Goal: Transaction & Acquisition: Purchase product/service

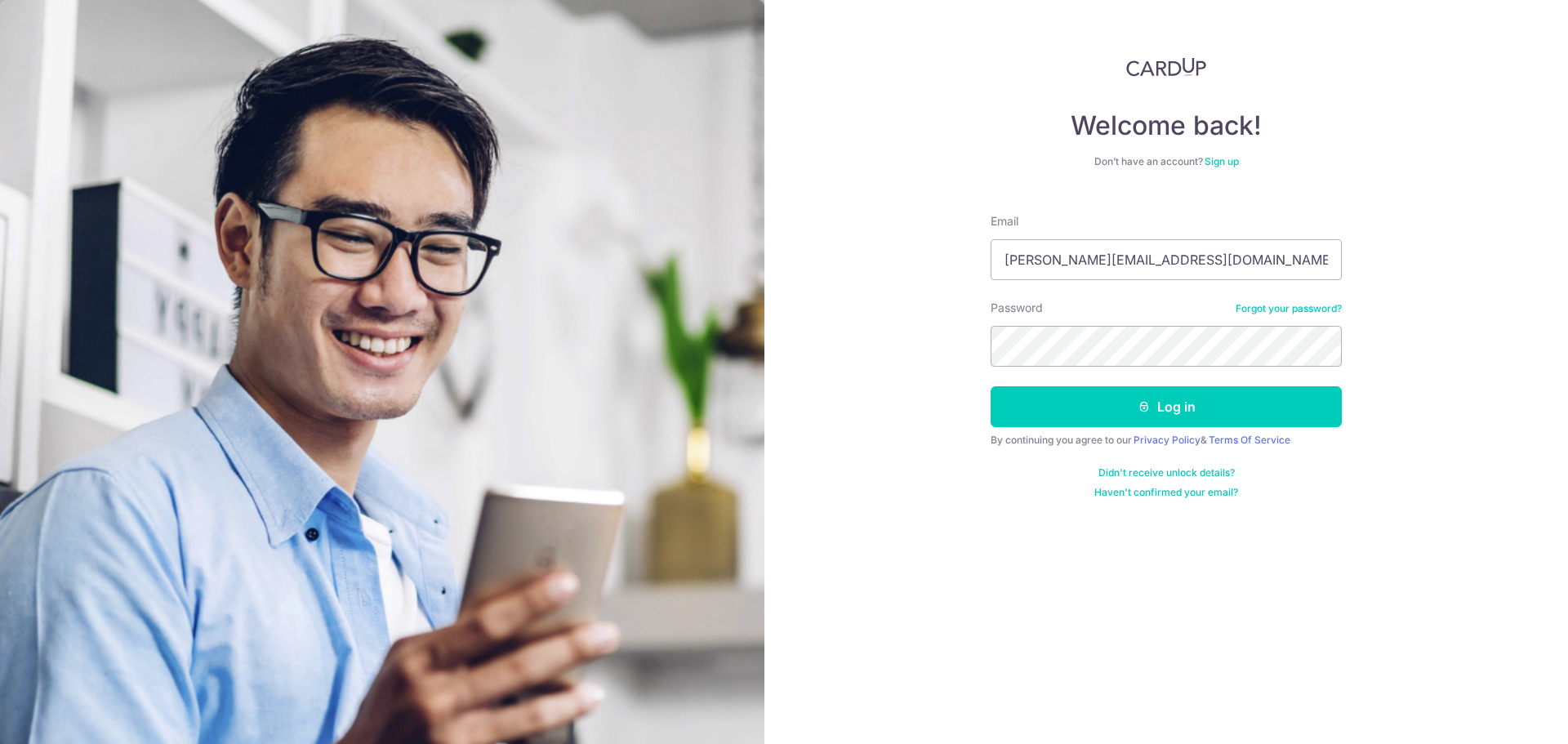
type input "sarah.pannirselvan@gmail.com"
click at [1163, 404] on button "Log in" at bounding box center [1166, 406] width 351 height 41
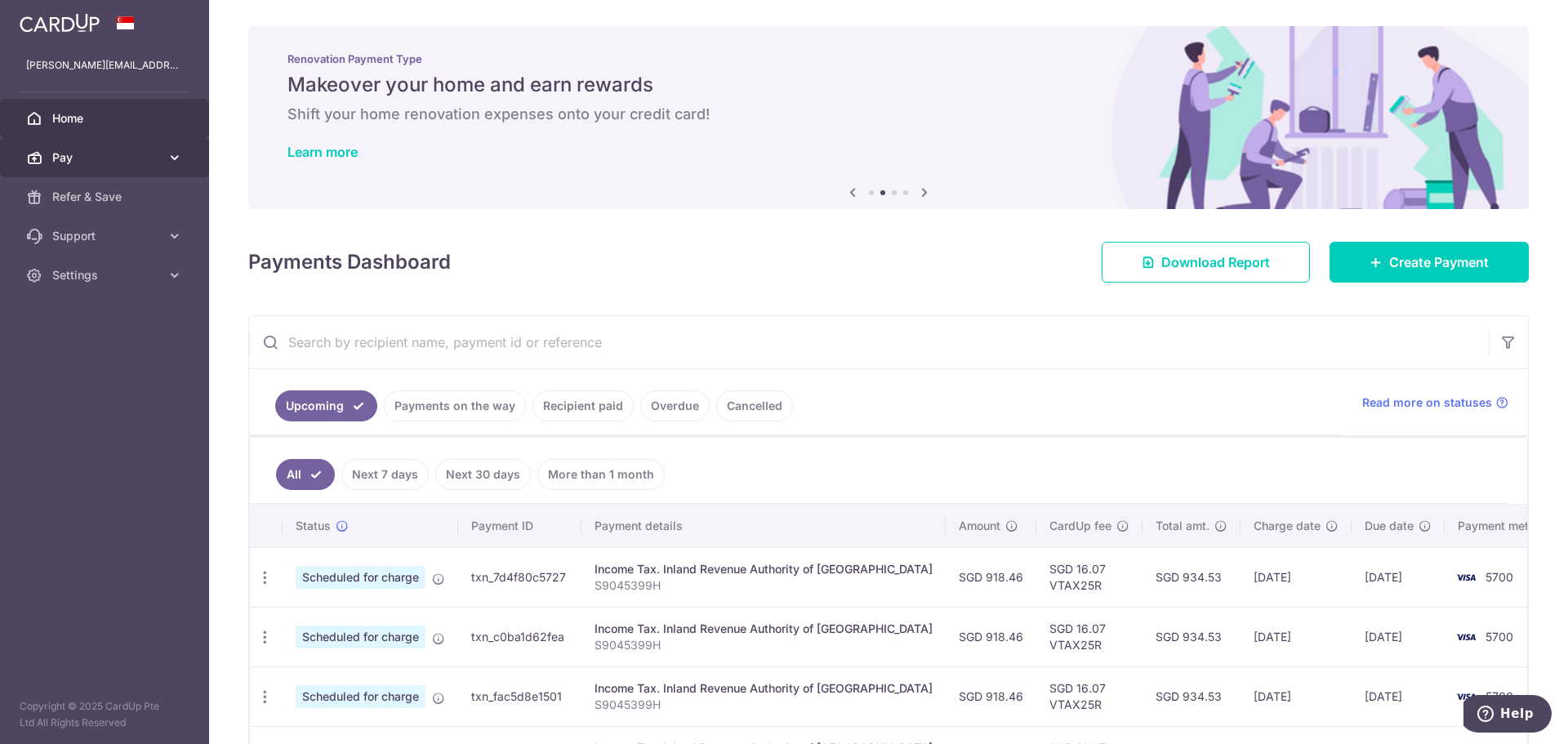
click at [180, 157] on icon at bounding box center [174, 157] width 16 height 16
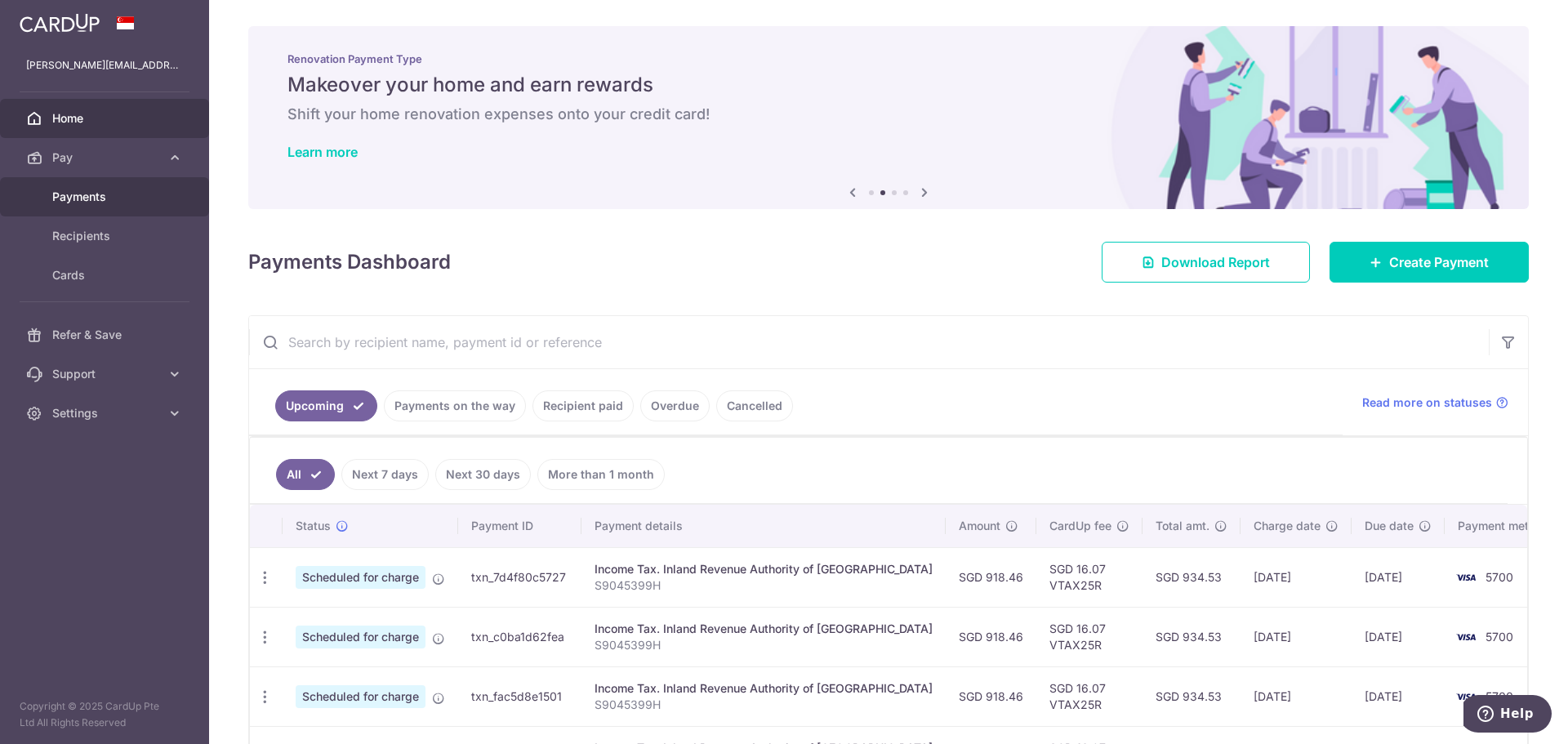
click at [94, 195] on span "Payments" at bounding box center [106, 196] width 107 height 16
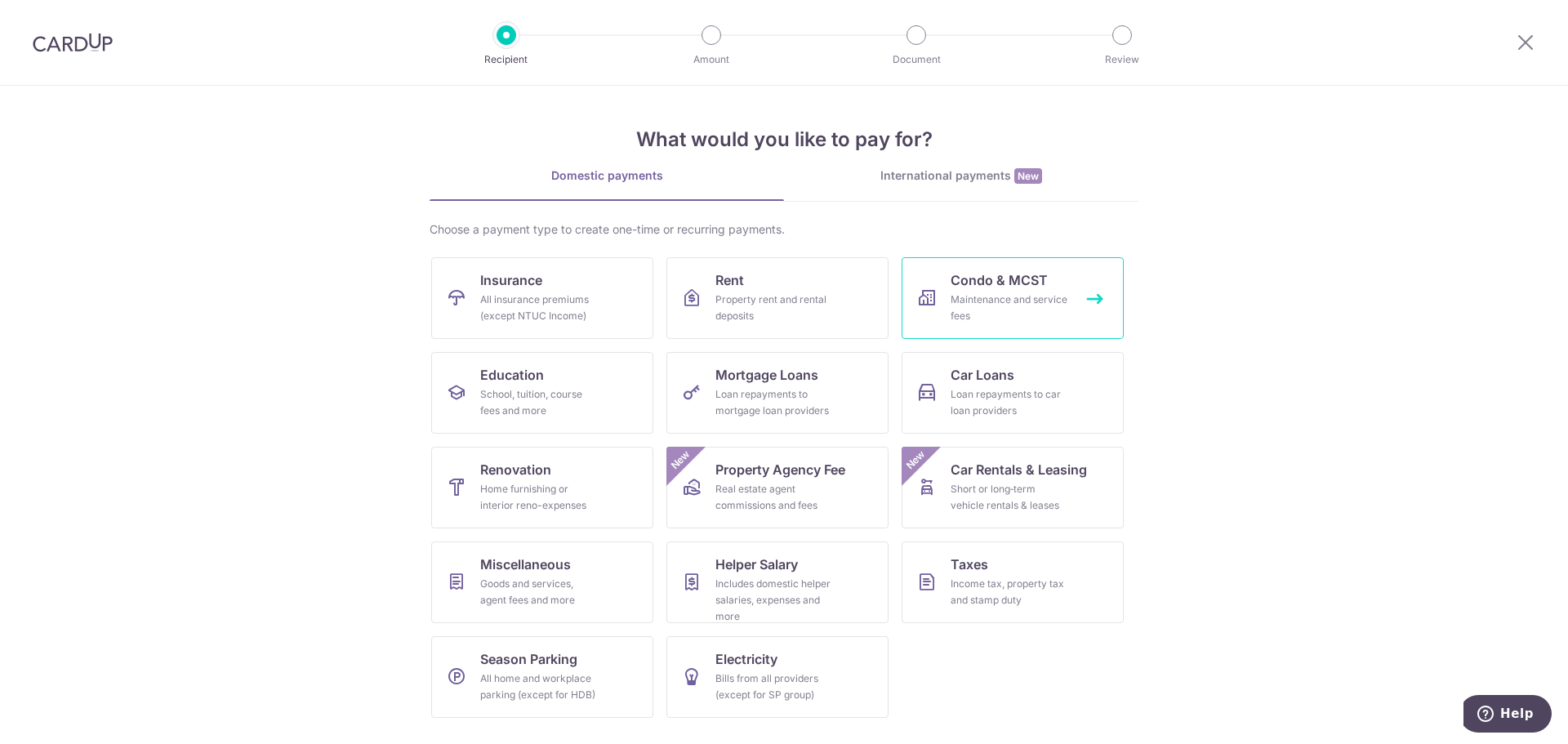
click at [1007, 287] on span "Condo & MCST" at bounding box center [999, 280] width 97 height 20
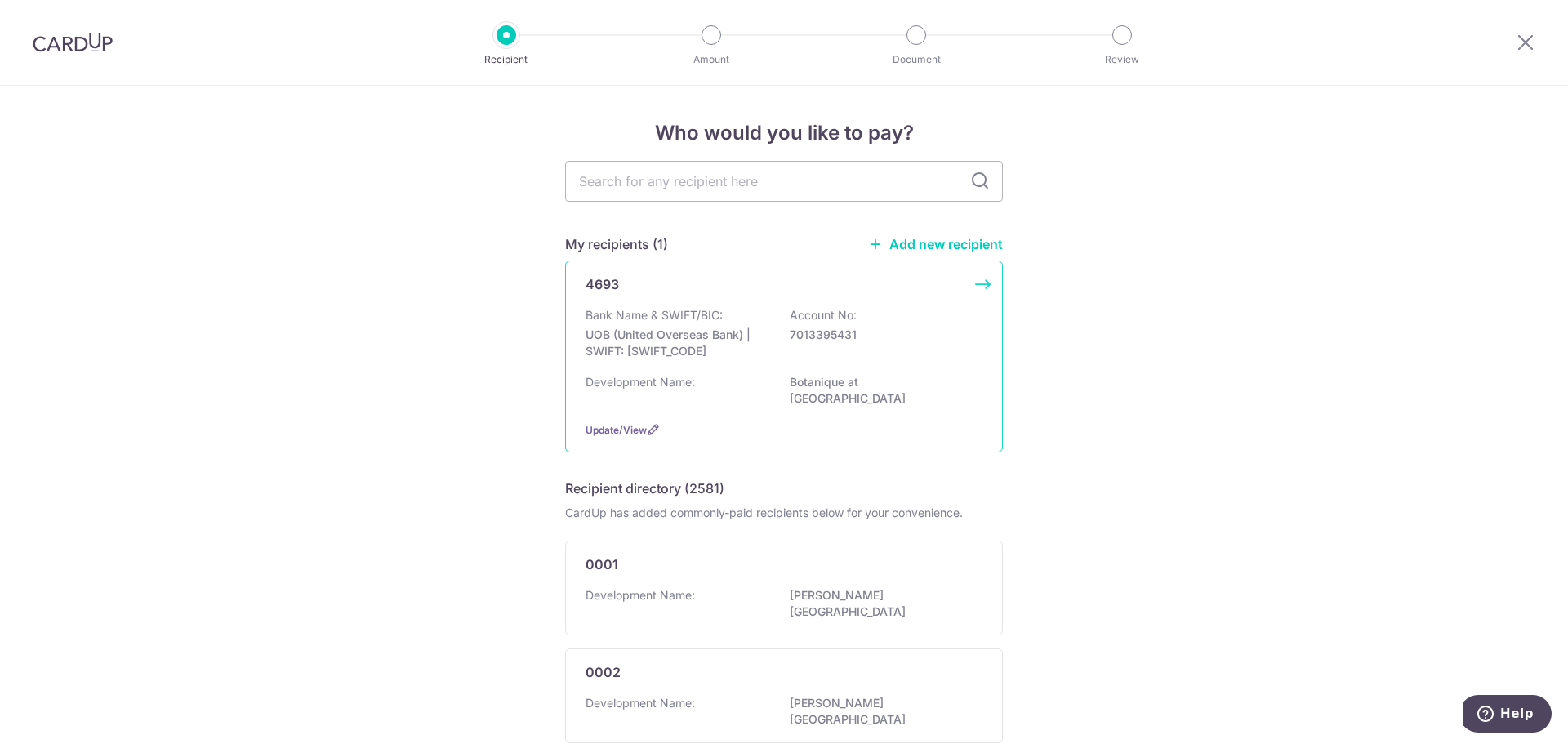
click at [774, 320] on div "Bank Name & SWIFT/BIC: UOB (United Overseas Bank) | SWIFT: [SWIFT_CODE] Account…" at bounding box center [784, 338] width 397 height 60
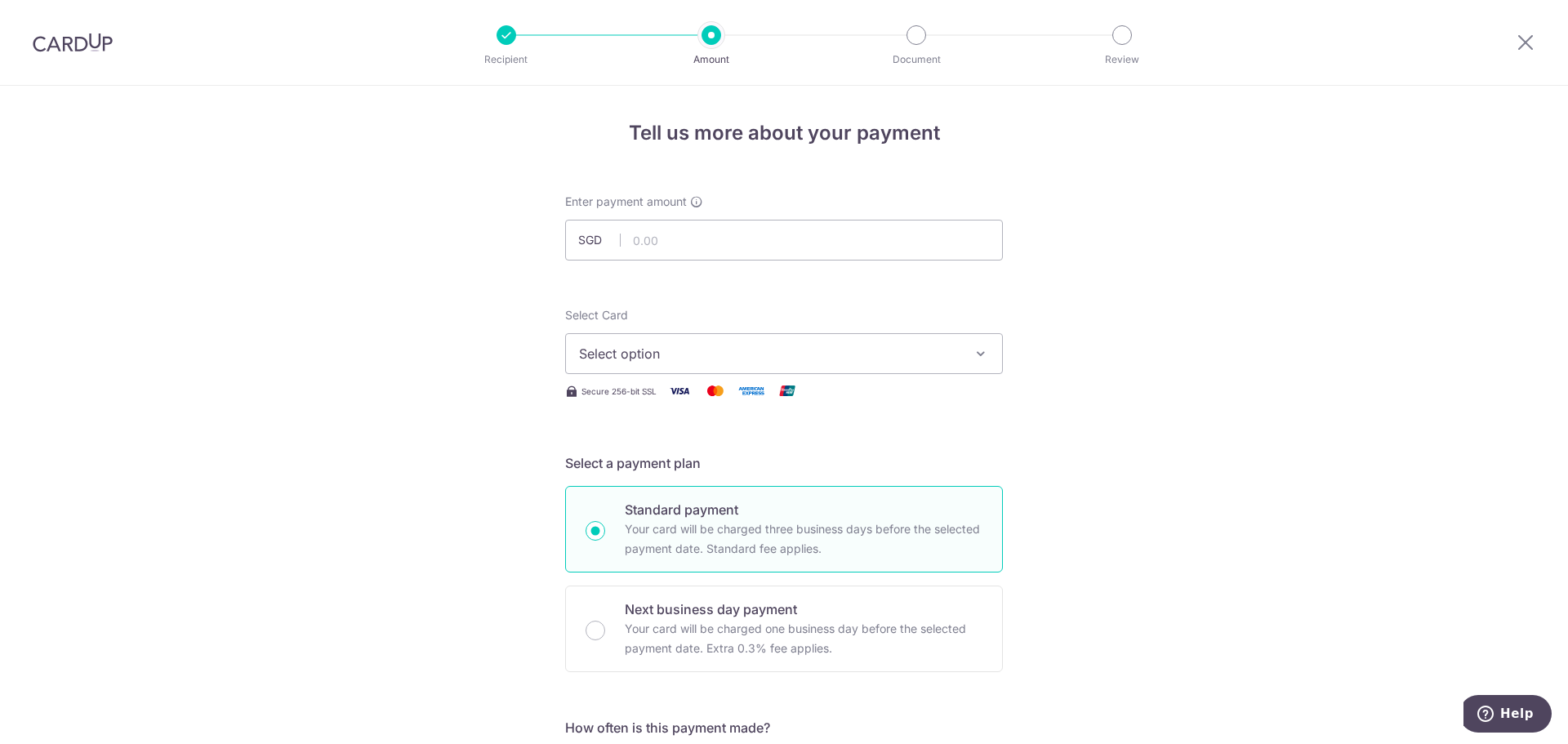
click at [791, 362] on span "Select option" at bounding box center [769, 354] width 381 height 20
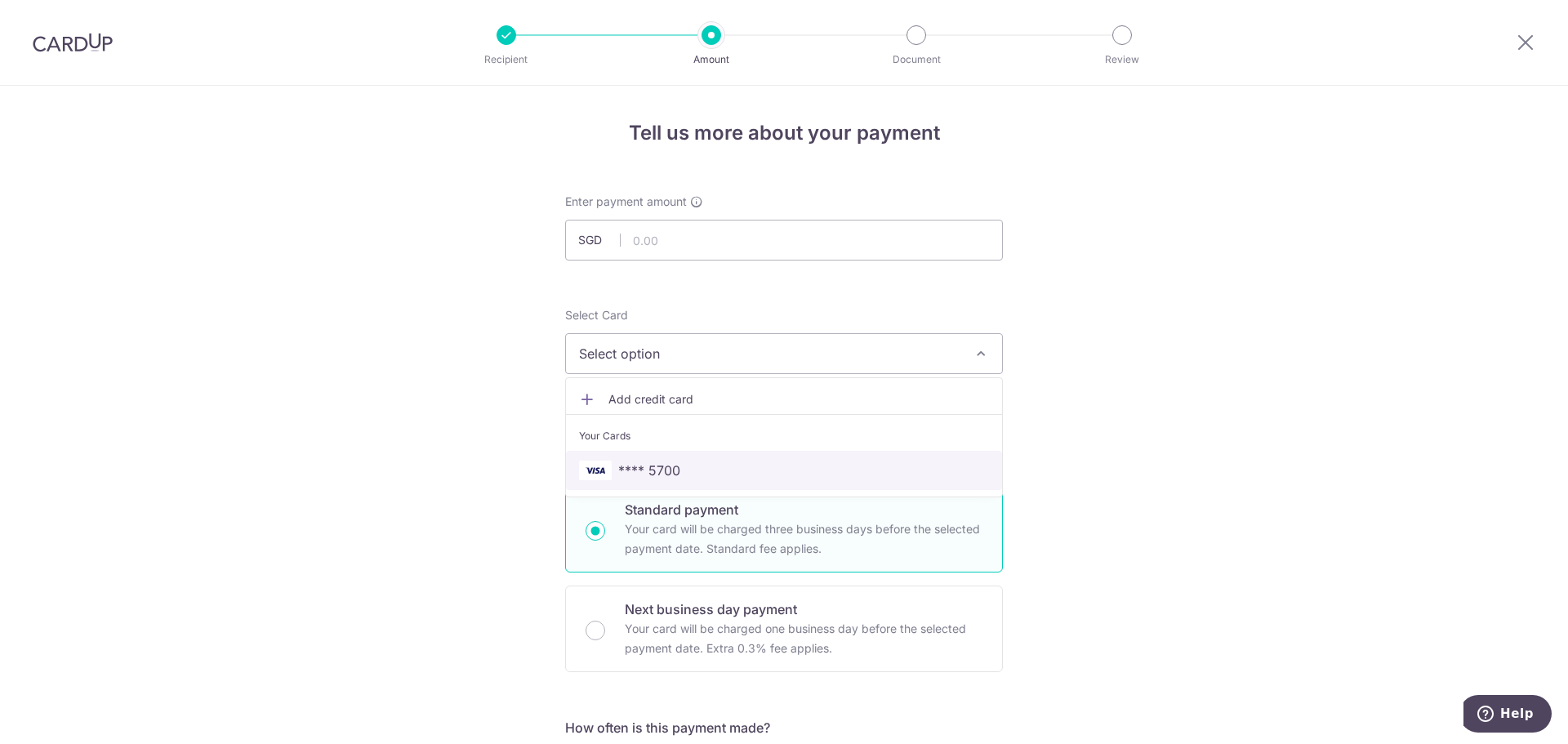
click at [729, 462] on span "**** 5700" at bounding box center [784, 470] width 410 height 20
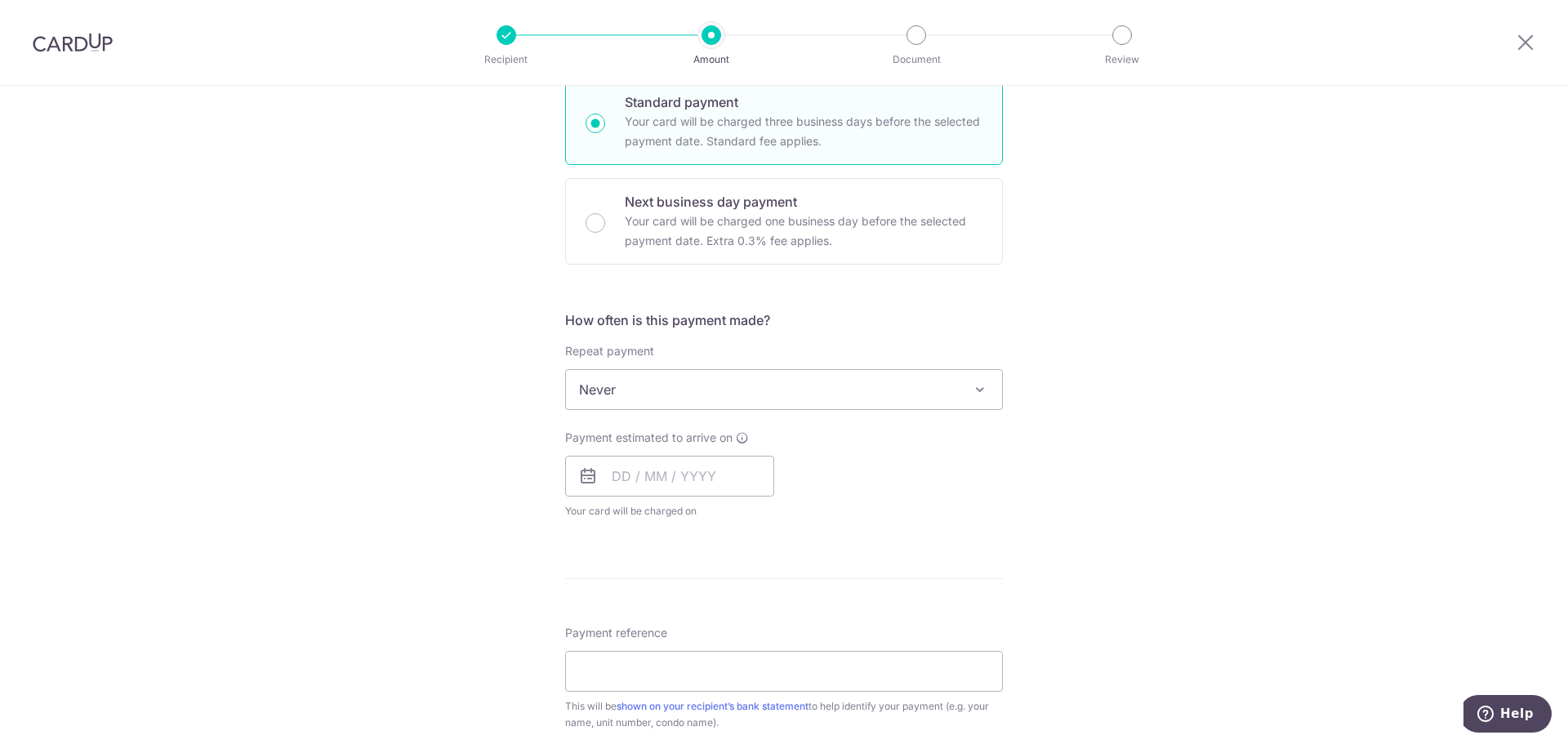
scroll to position [408, 0]
click at [680, 461] on input "text" at bounding box center [669, 474] width 209 height 41
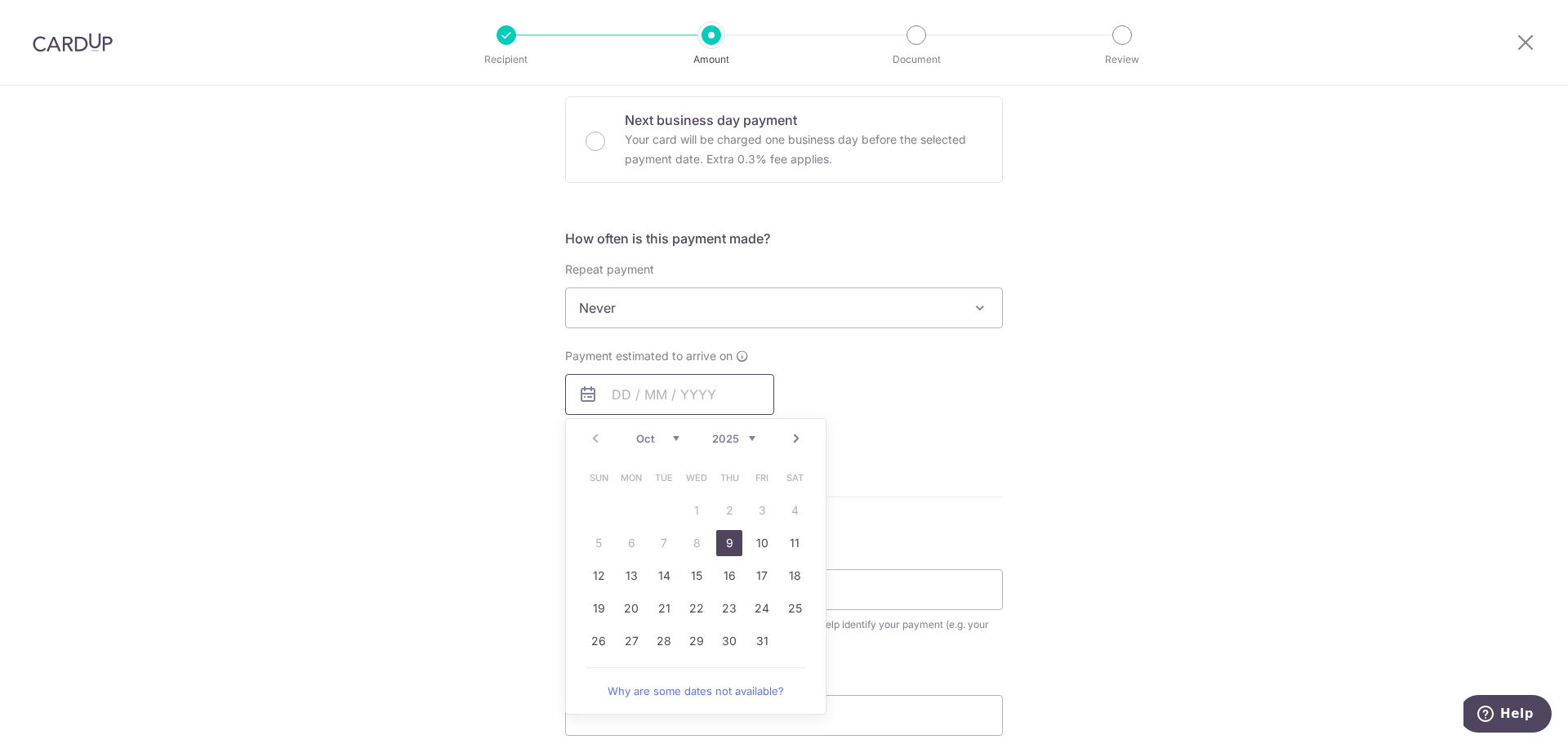
scroll to position [490, 0]
click at [759, 606] on link "24" at bounding box center [762, 608] width 26 height 26
type input "[DATE]"
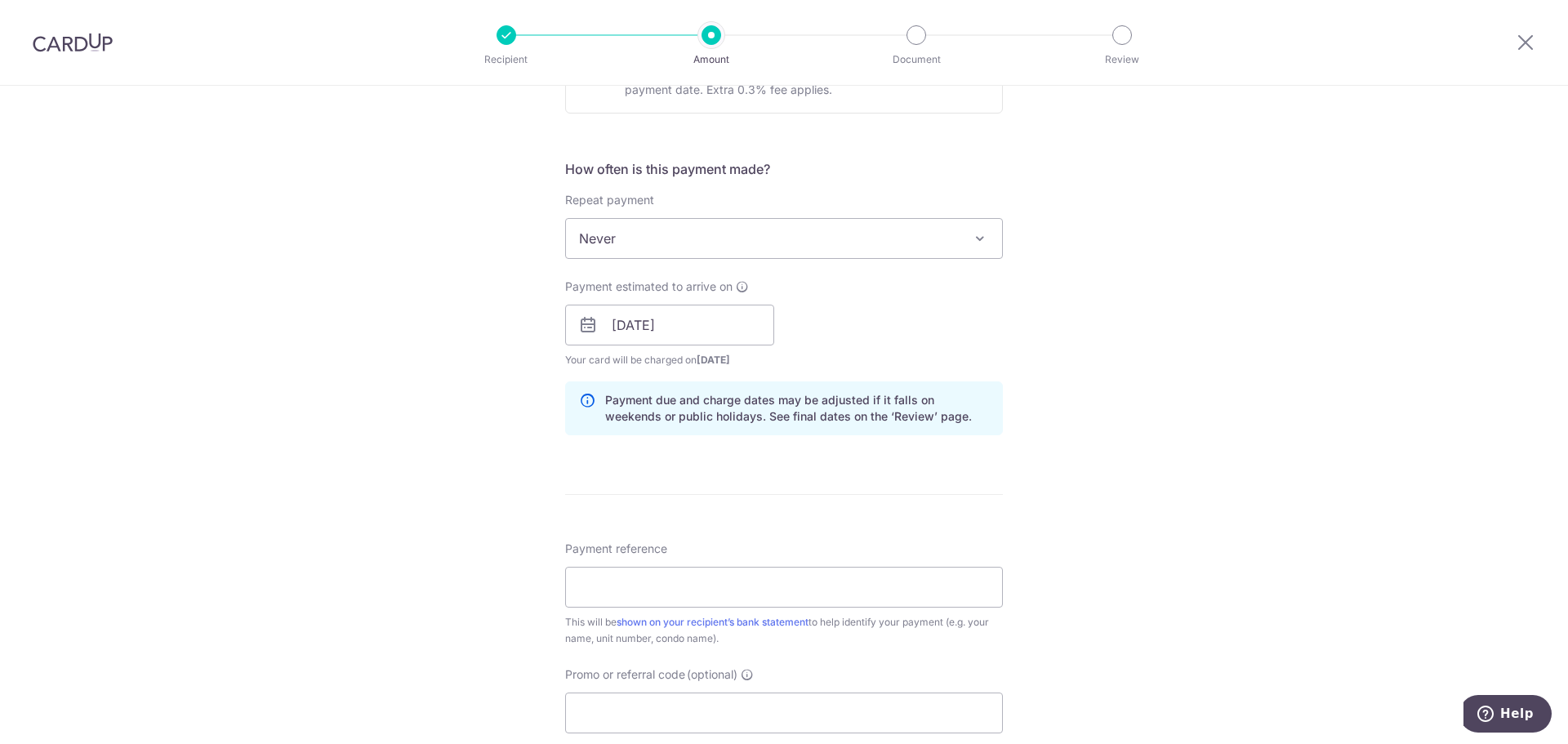
scroll to position [653, 0]
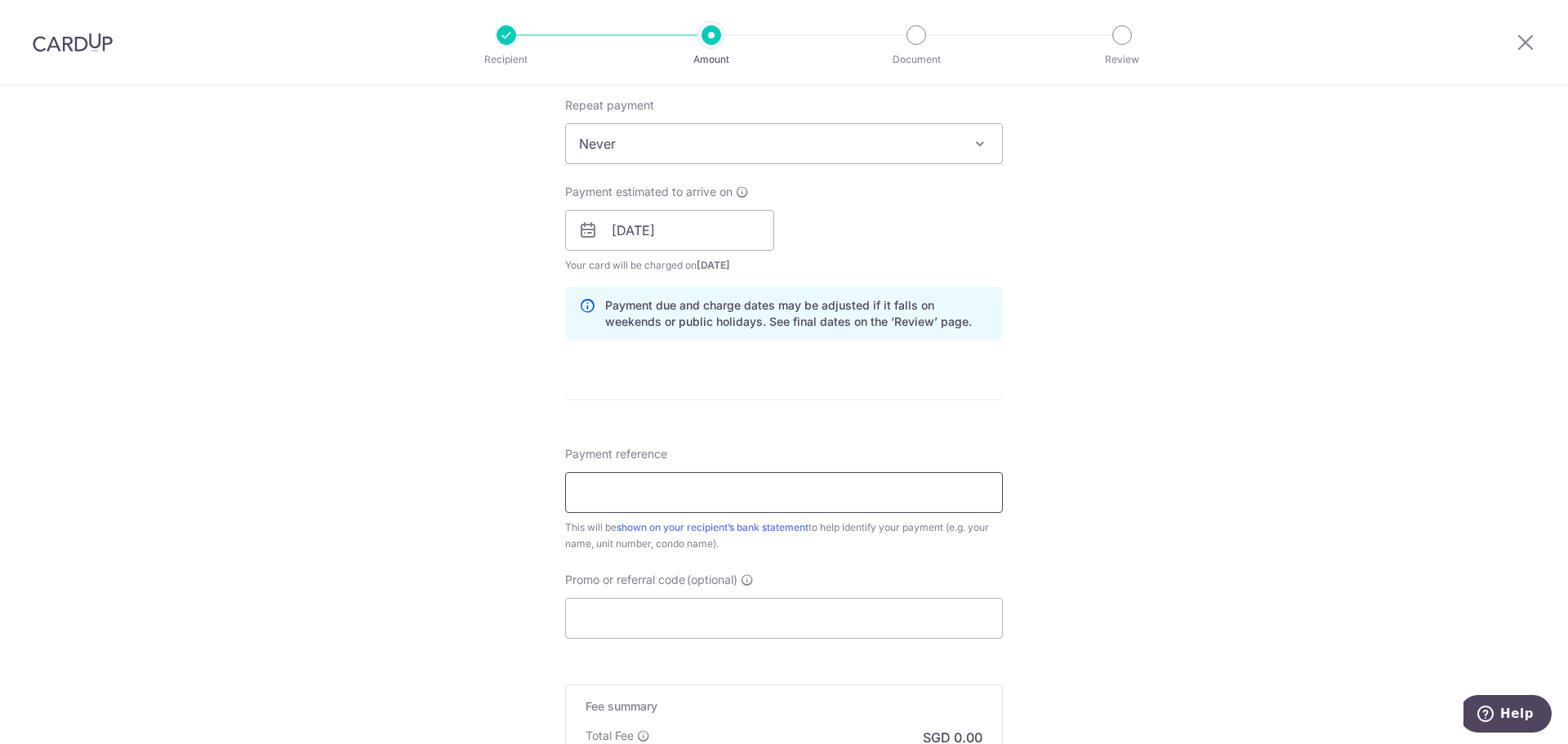
click at [686, 489] on input "Payment reference" at bounding box center [784, 492] width 437 height 41
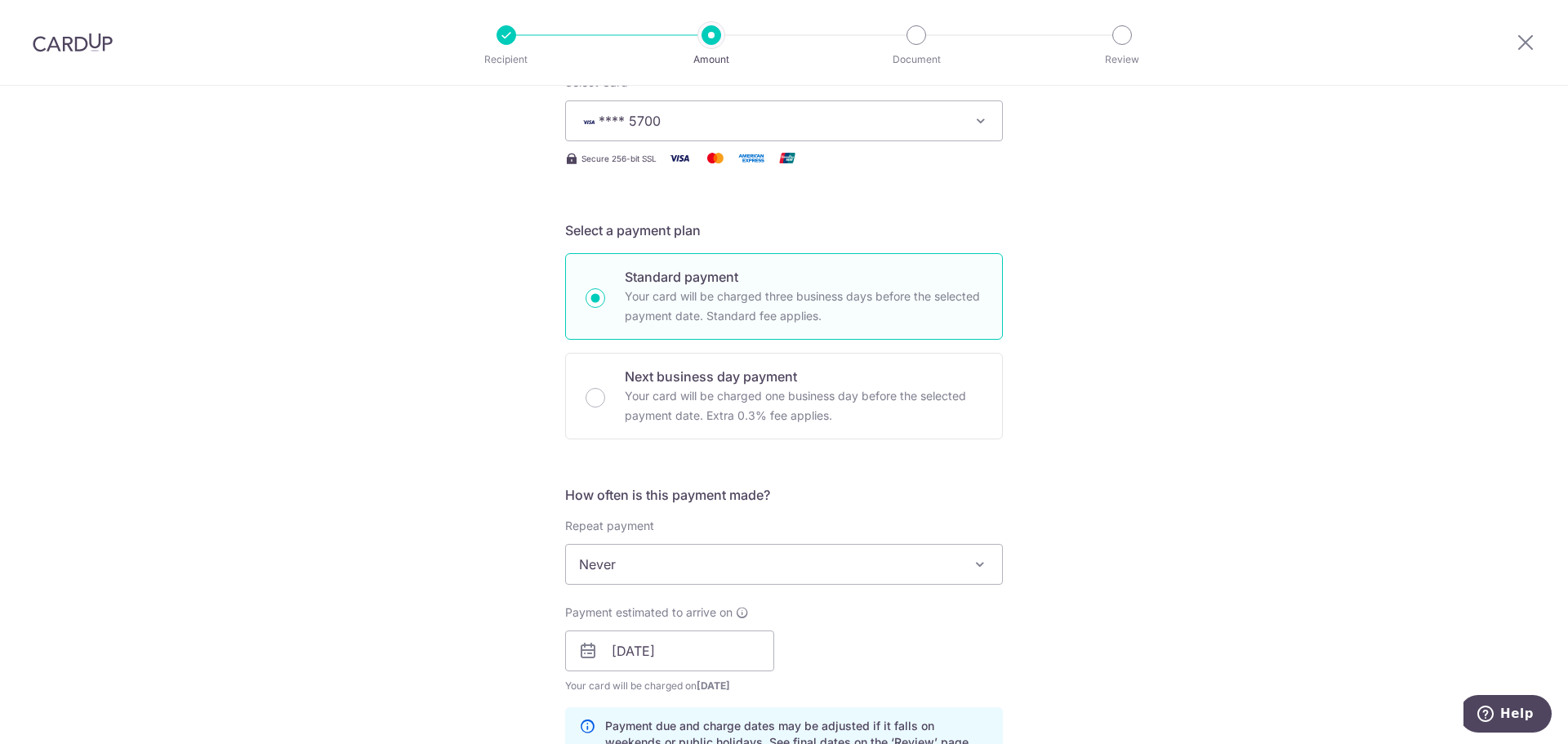
scroll to position [0, 0]
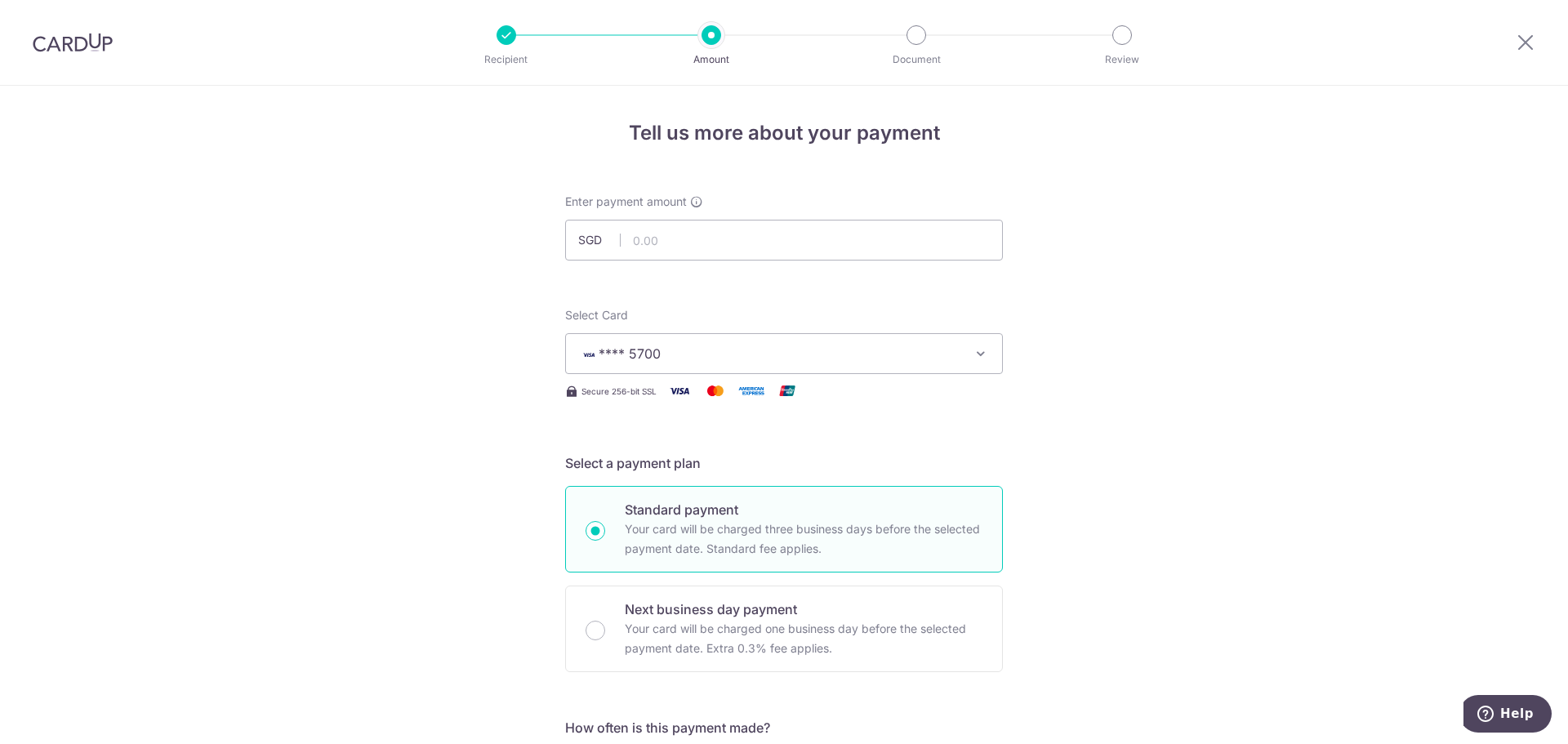
type input "Blk 2371143"
click at [644, 236] on input "text" at bounding box center [784, 240] width 437 height 41
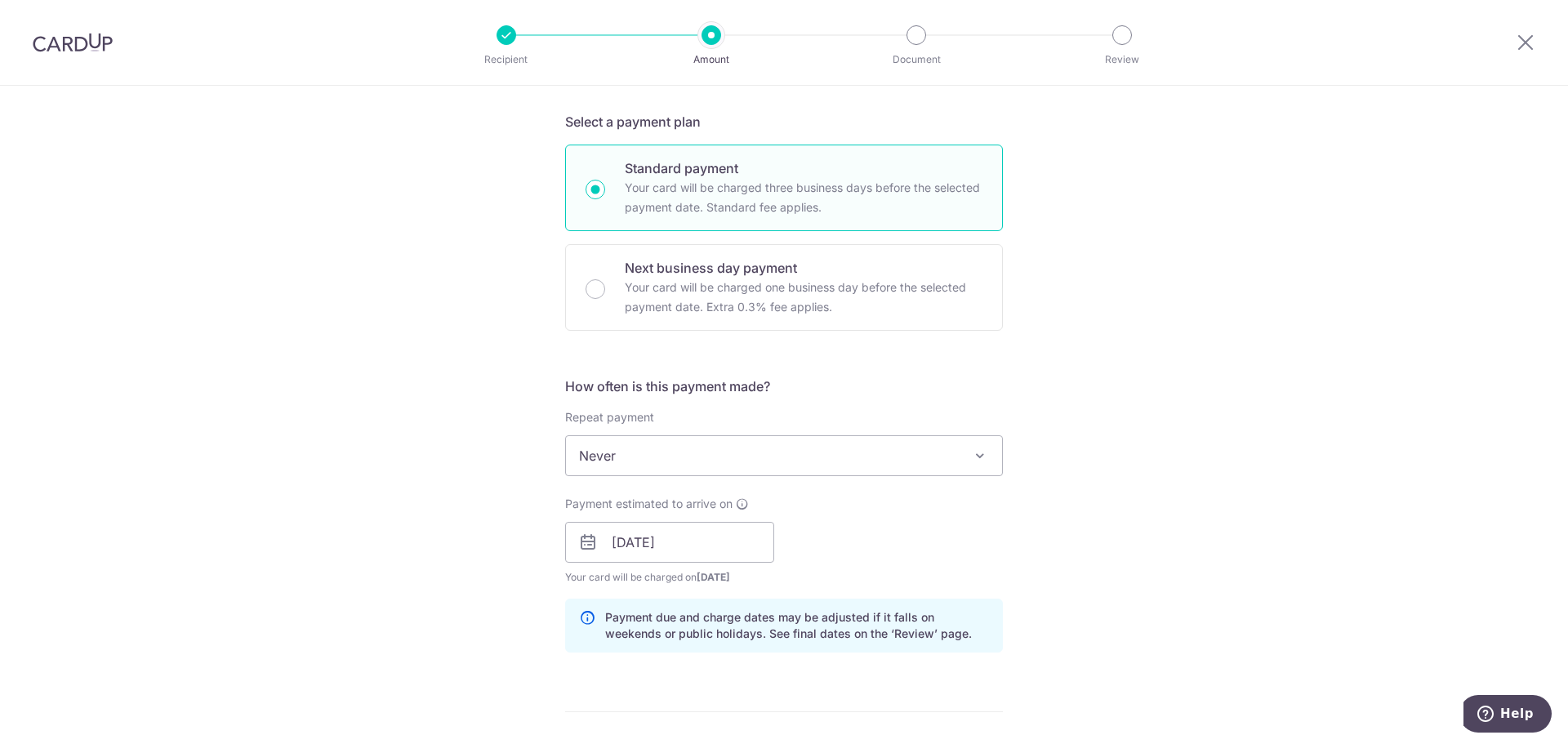
scroll to position [490, 0]
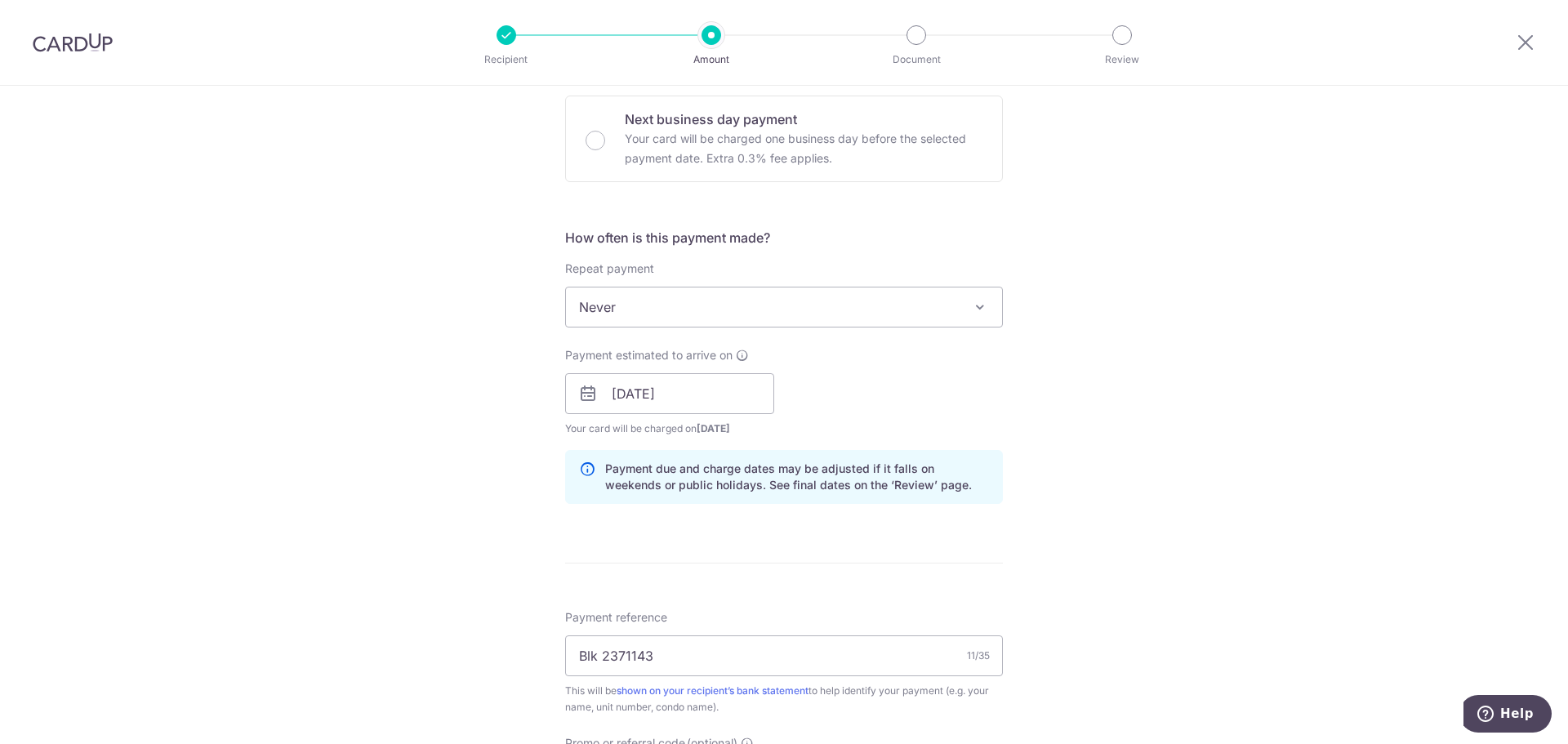
click at [735, 310] on span "Never" at bounding box center [784, 307] width 437 height 40
type input "1,079.10"
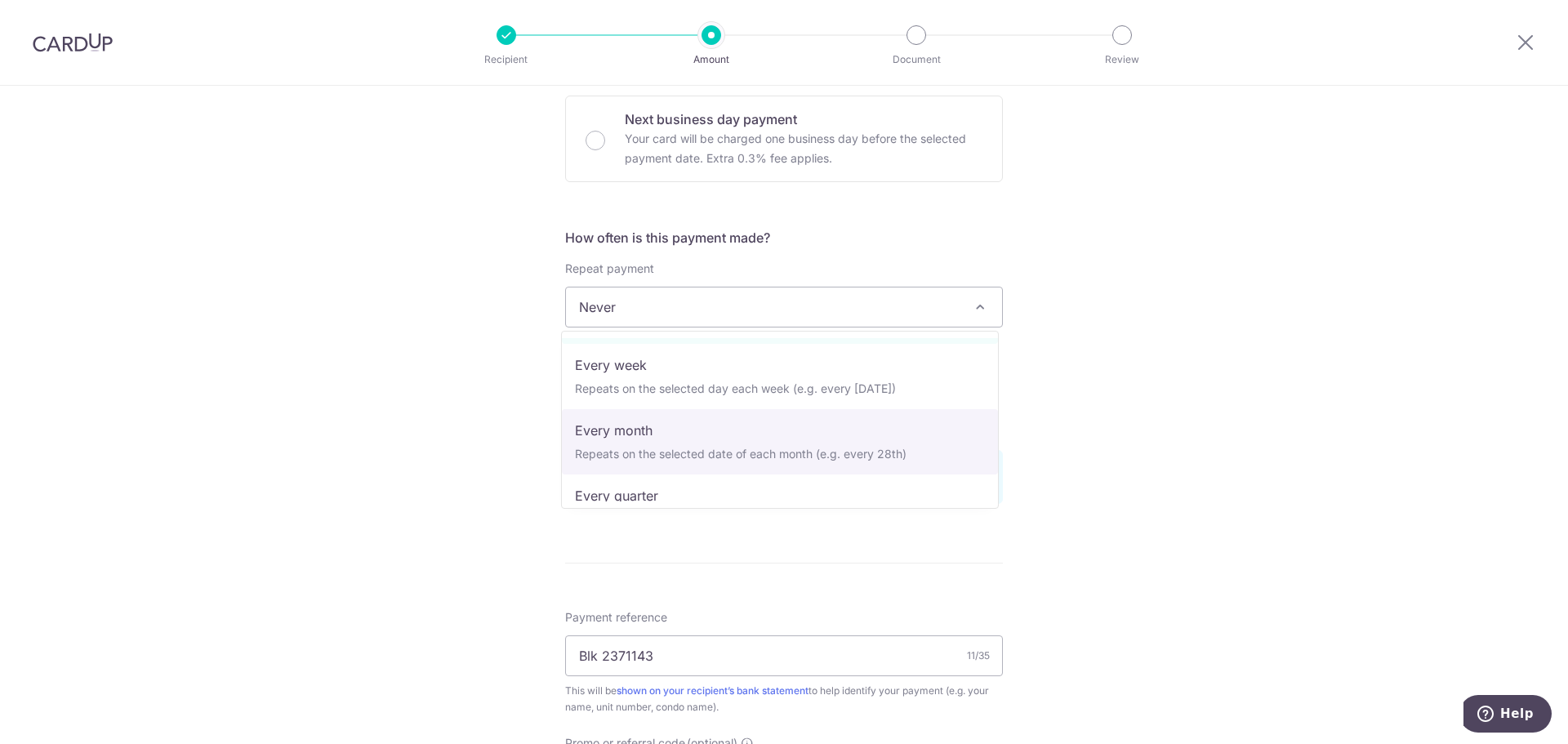
scroll to position [163, 0]
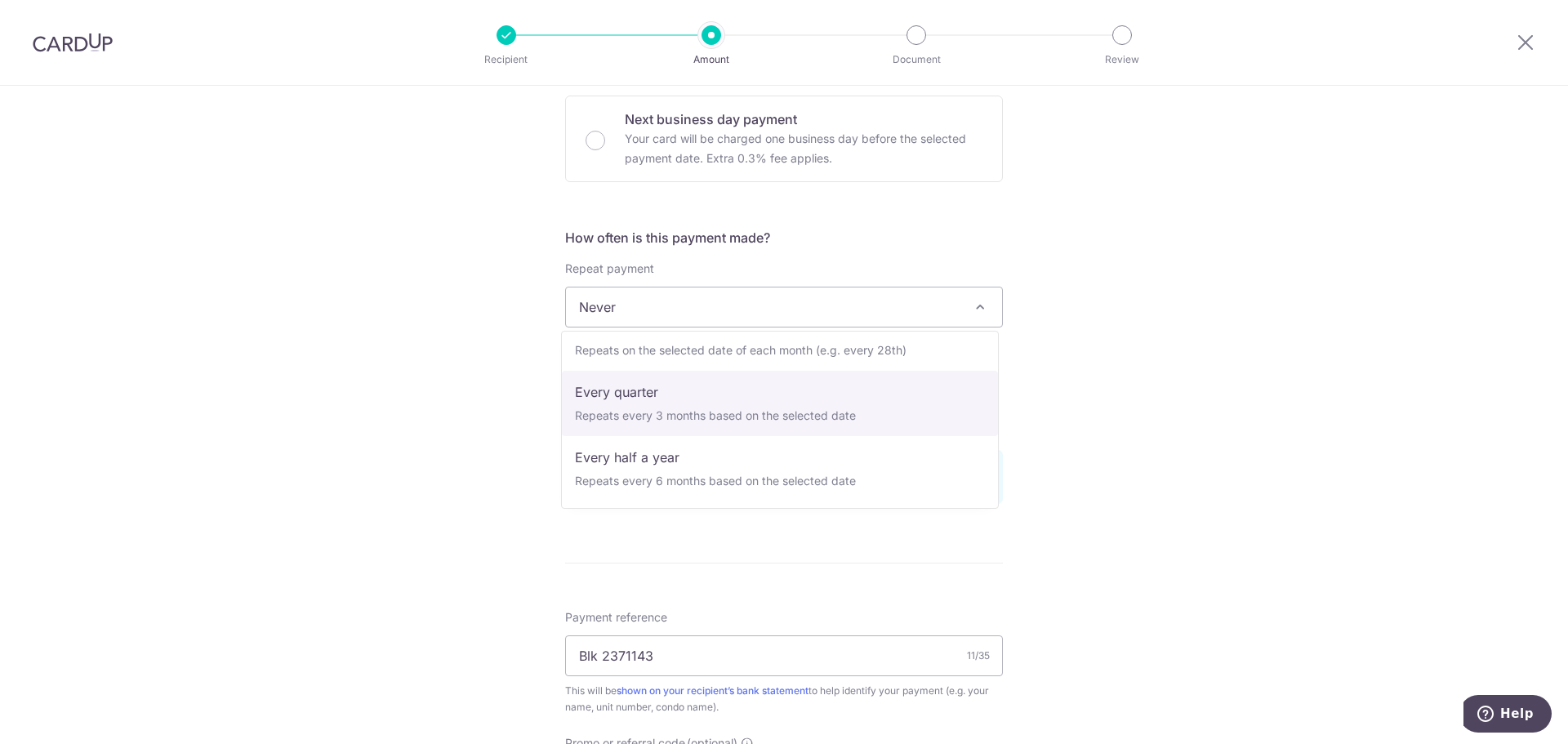
select select "4"
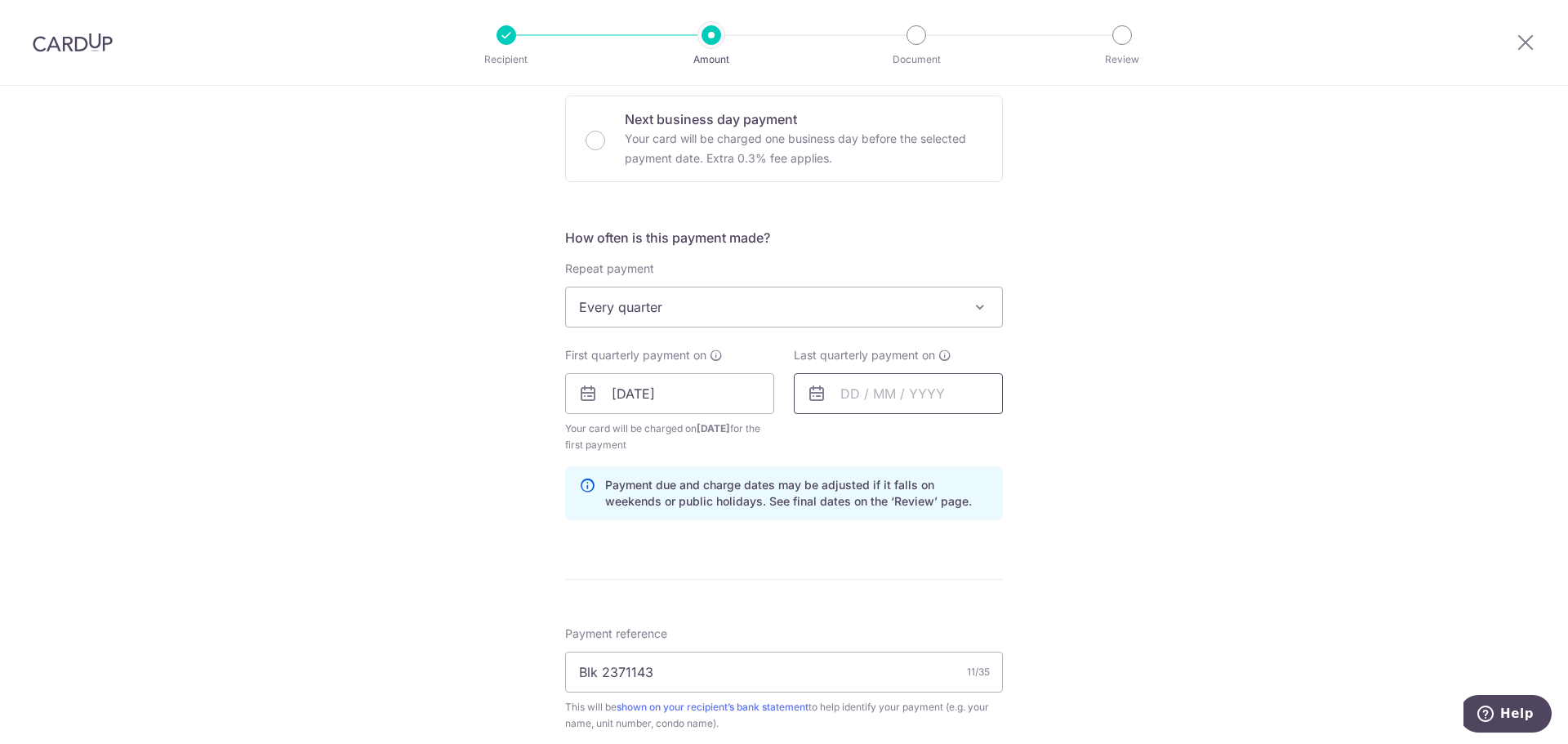
click at [847, 400] on input "text" at bounding box center [899, 393] width 209 height 41
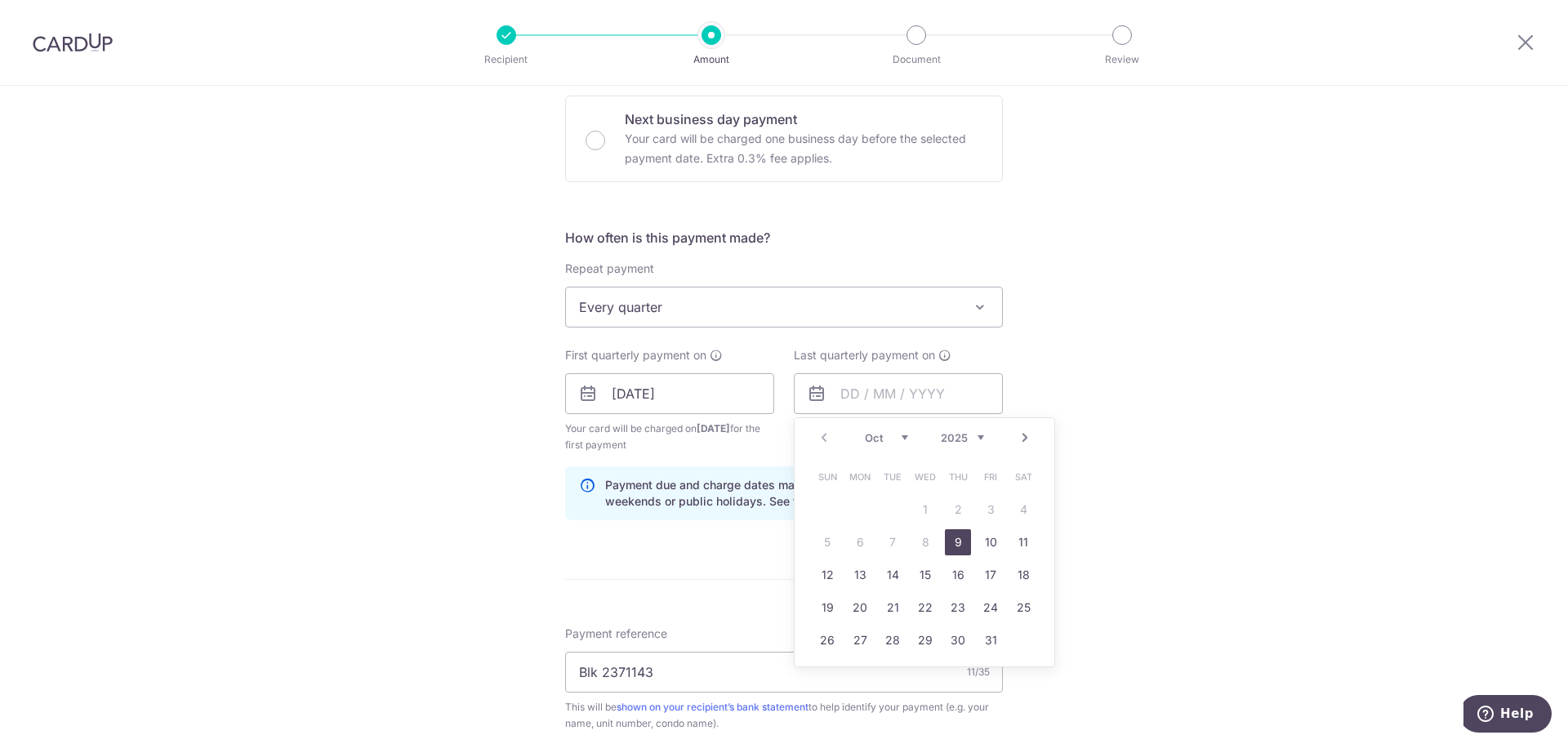
click at [900, 436] on select "Oct Nov Dec" at bounding box center [886, 438] width 43 height 13
click at [958, 433] on select "2025 2026 2027 2028 2029 2030 2031 2032 2033 2034 2035" at bounding box center [963, 438] width 43 height 13
click at [897, 437] on select "Jan Feb Mar Apr May Jun Jul Aug Sep Oct Nov Dec" at bounding box center [886, 438] width 43 height 13
click at [980, 606] on link "23" at bounding box center [991, 608] width 26 height 26
type input "23/01/2026"
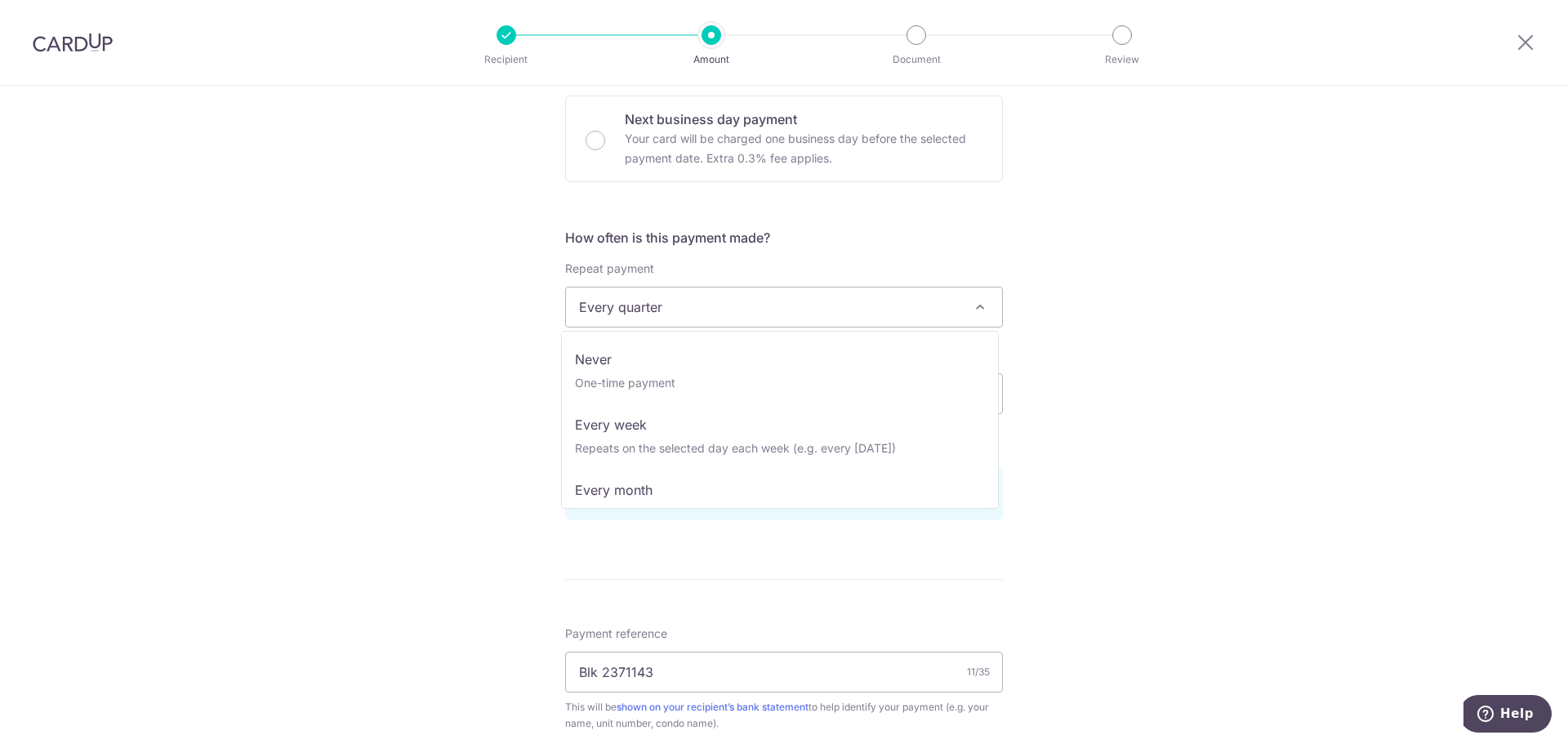
click at [758, 310] on span "Every quarter" at bounding box center [784, 307] width 437 height 40
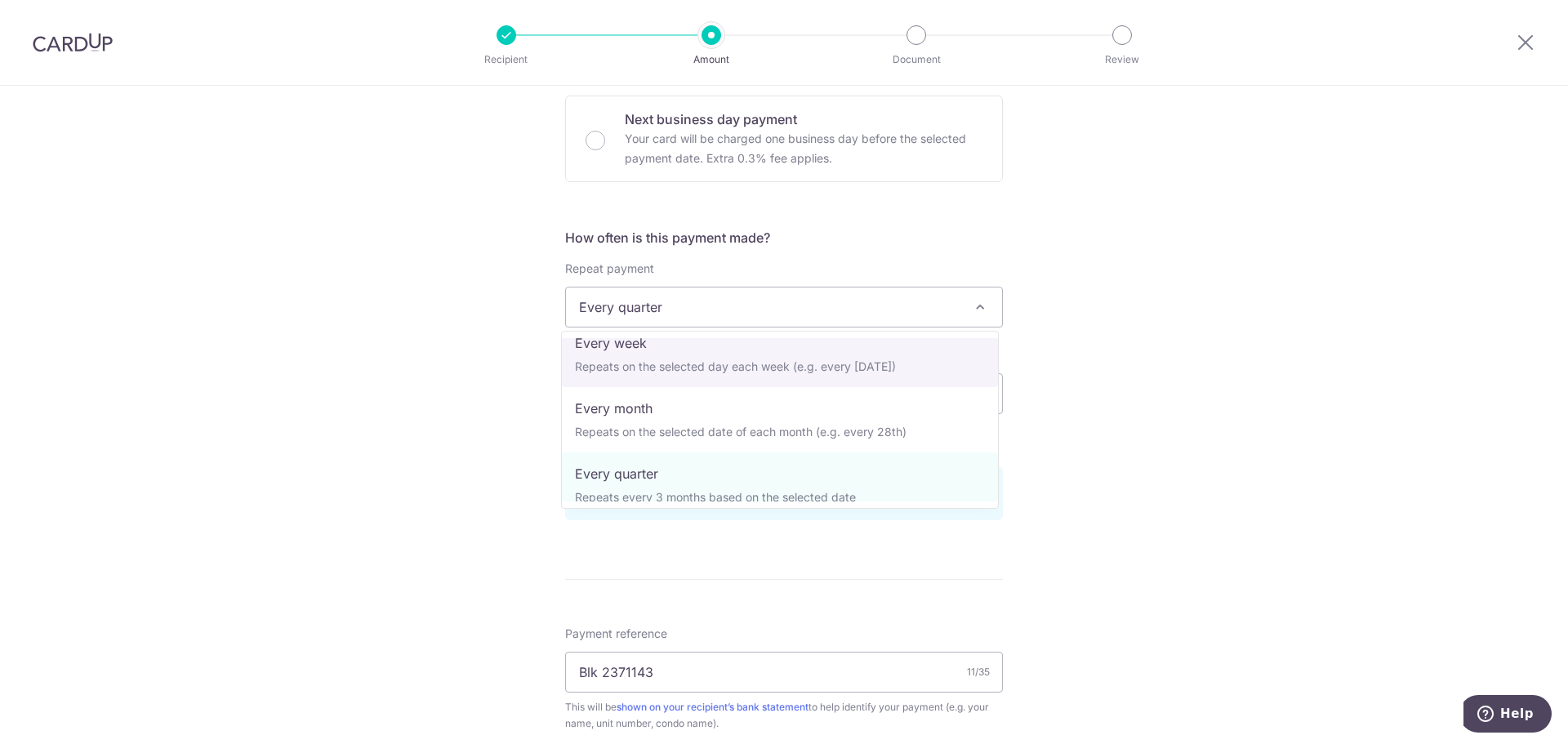
scroll to position [0, 0]
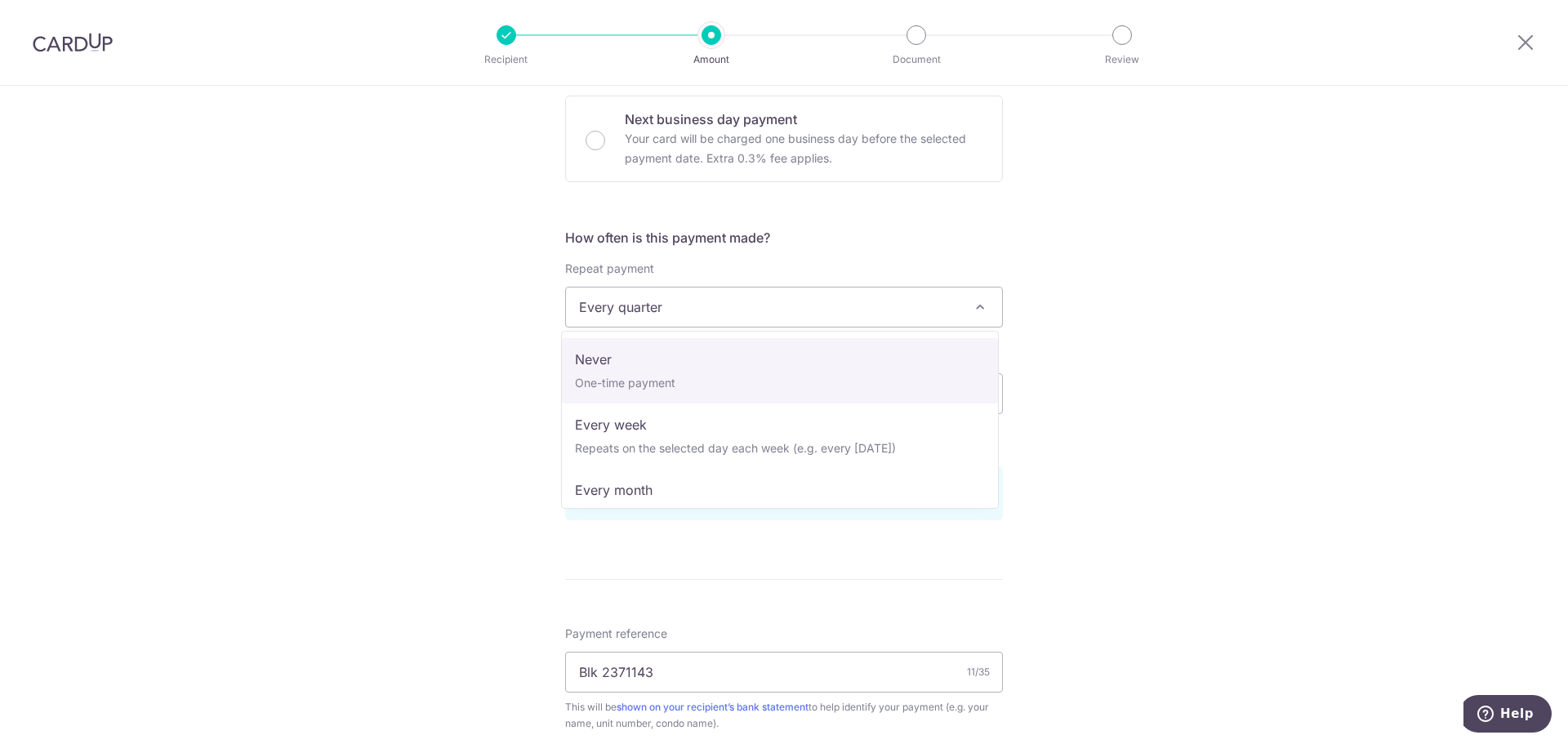
click at [1128, 346] on div "Tell us more about your payment Enter payment amount SGD 1,079.10 1079.10 Selec…" at bounding box center [784, 375] width 1568 height 1561
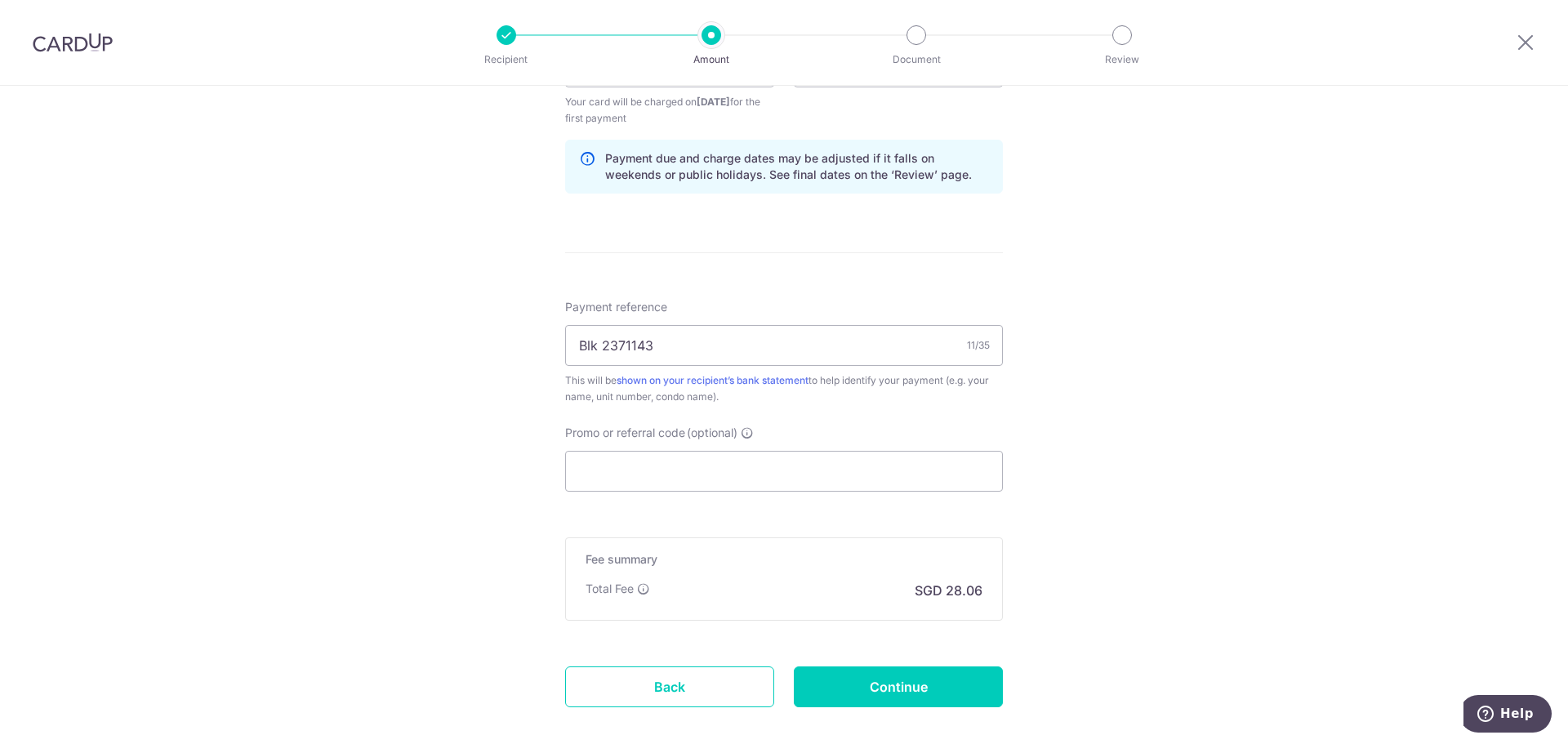
scroll to position [899, 0]
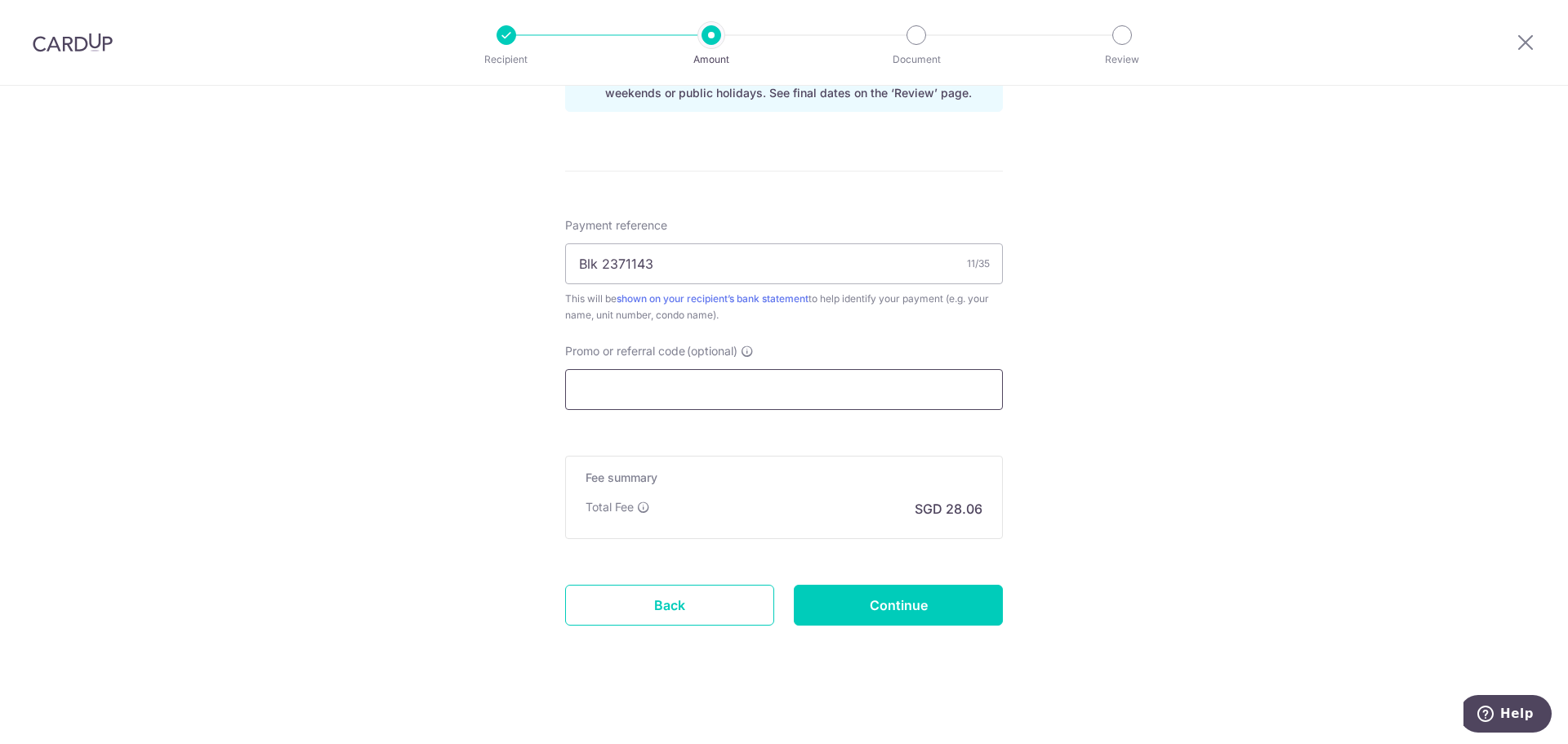
click at [766, 394] on input "Promo or referral code (optional)" at bounding box center [784, 389] width 437 height 41
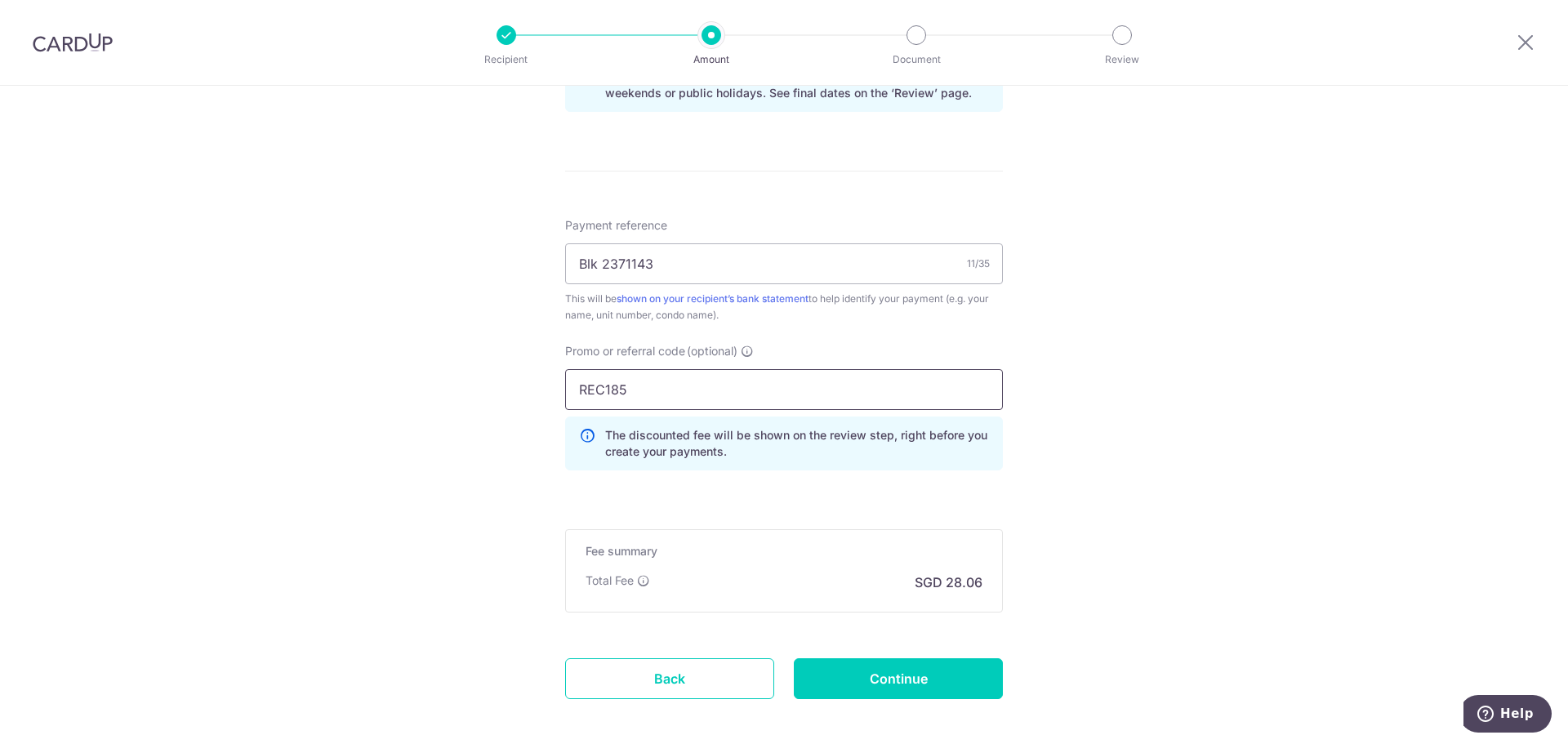
type input "REC185"
click at [1078, 439] on div "Tell us more about your payment Enter payment amount SGD 1,079.10 1079.10 Selec…" at bounding box center [784, 4] width 1568 height 1634
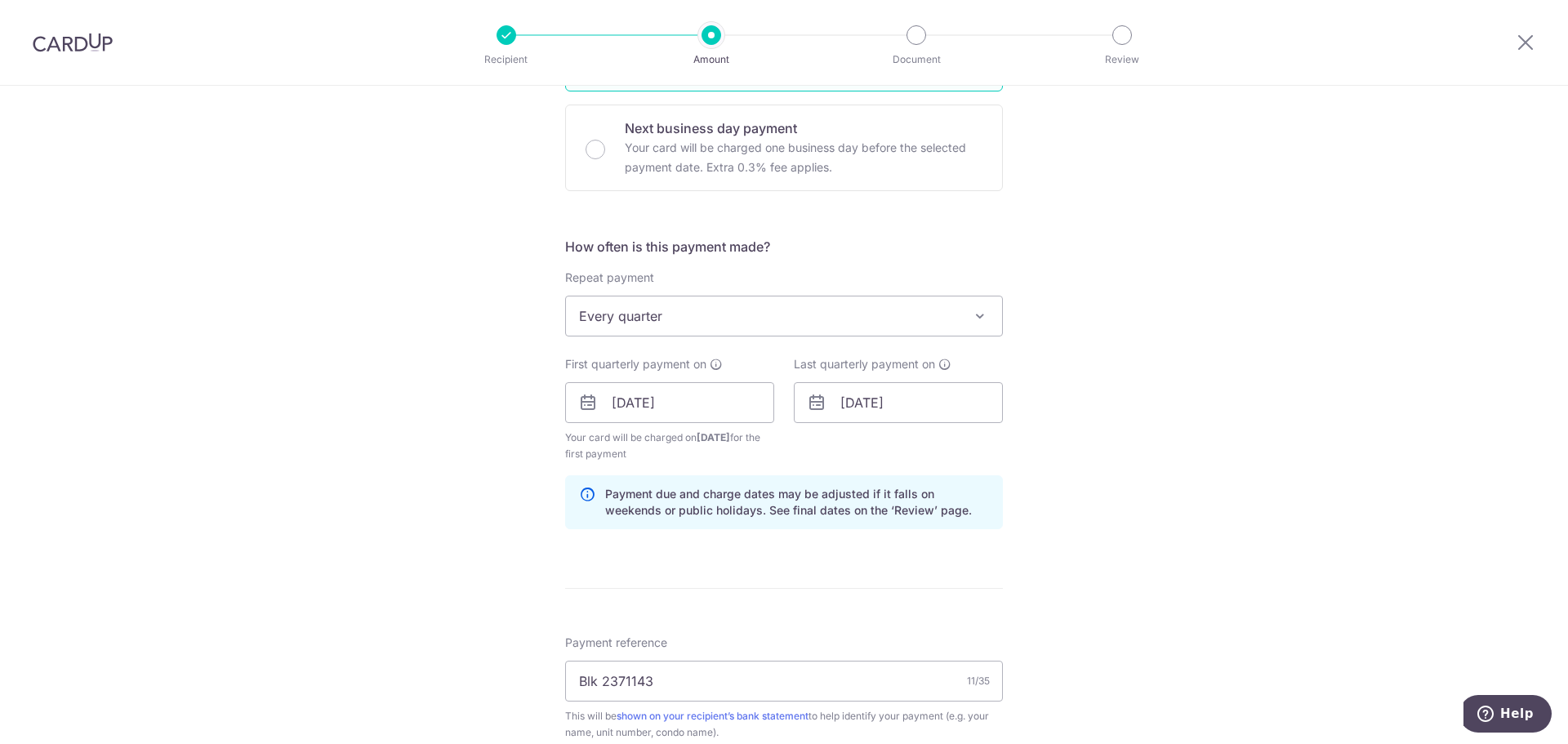
scroll to position [490, 0]
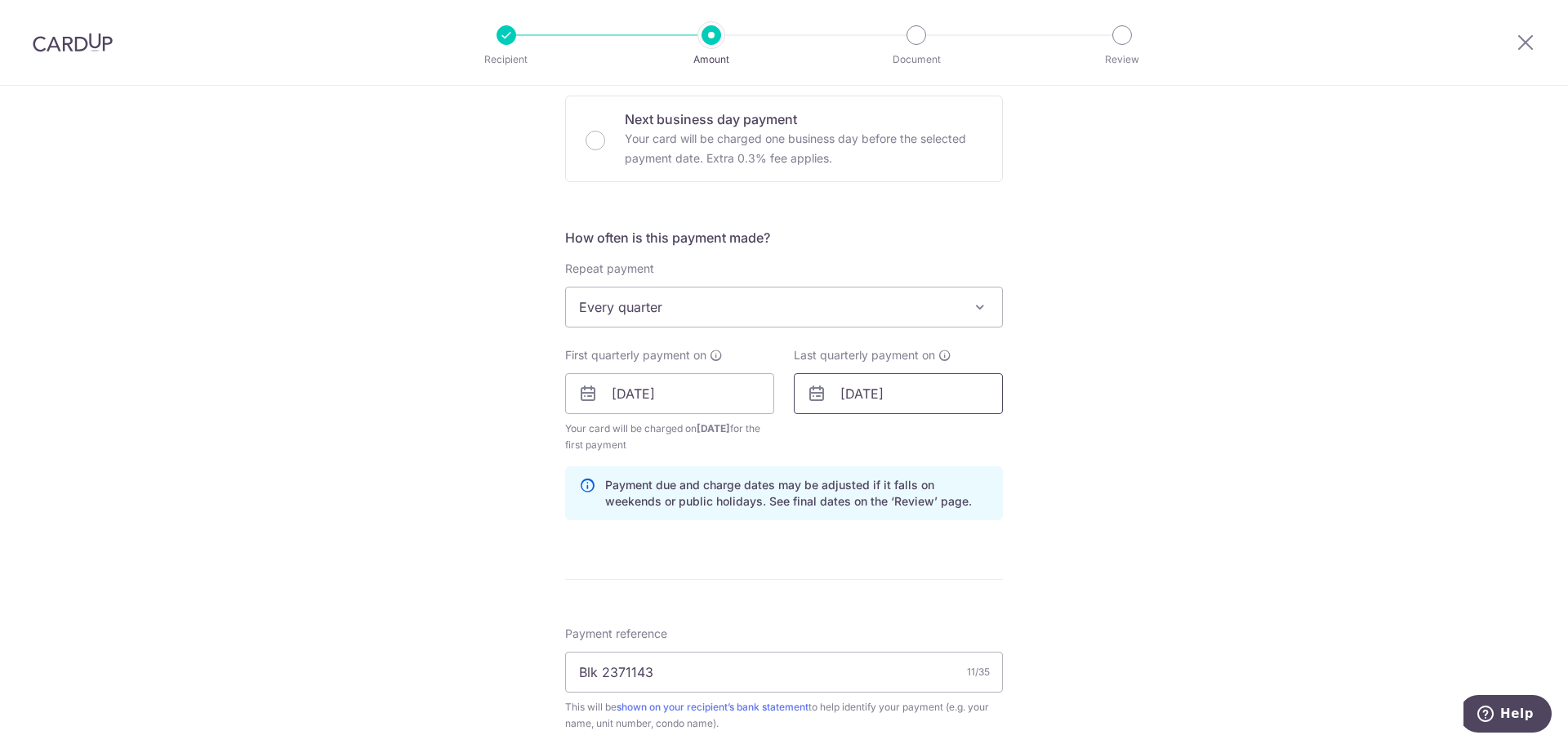
click at [852, 391] on input "23/01/2026" at bounding box center [899, 393] width 209 height 41
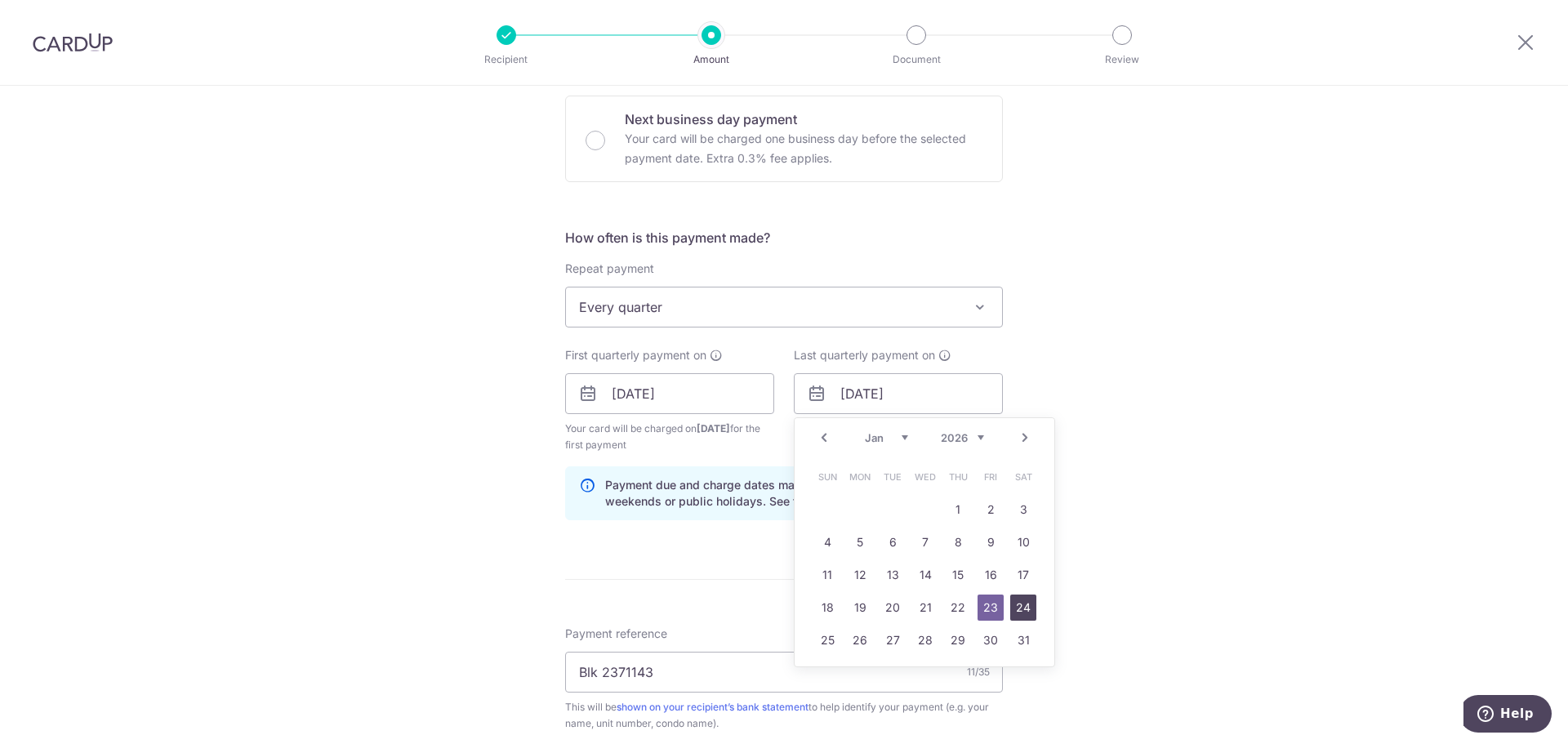
click at [1015, 601] on link "24" at bounding box center [1023, 608] width 26 height 26
type input "24/01/2026"
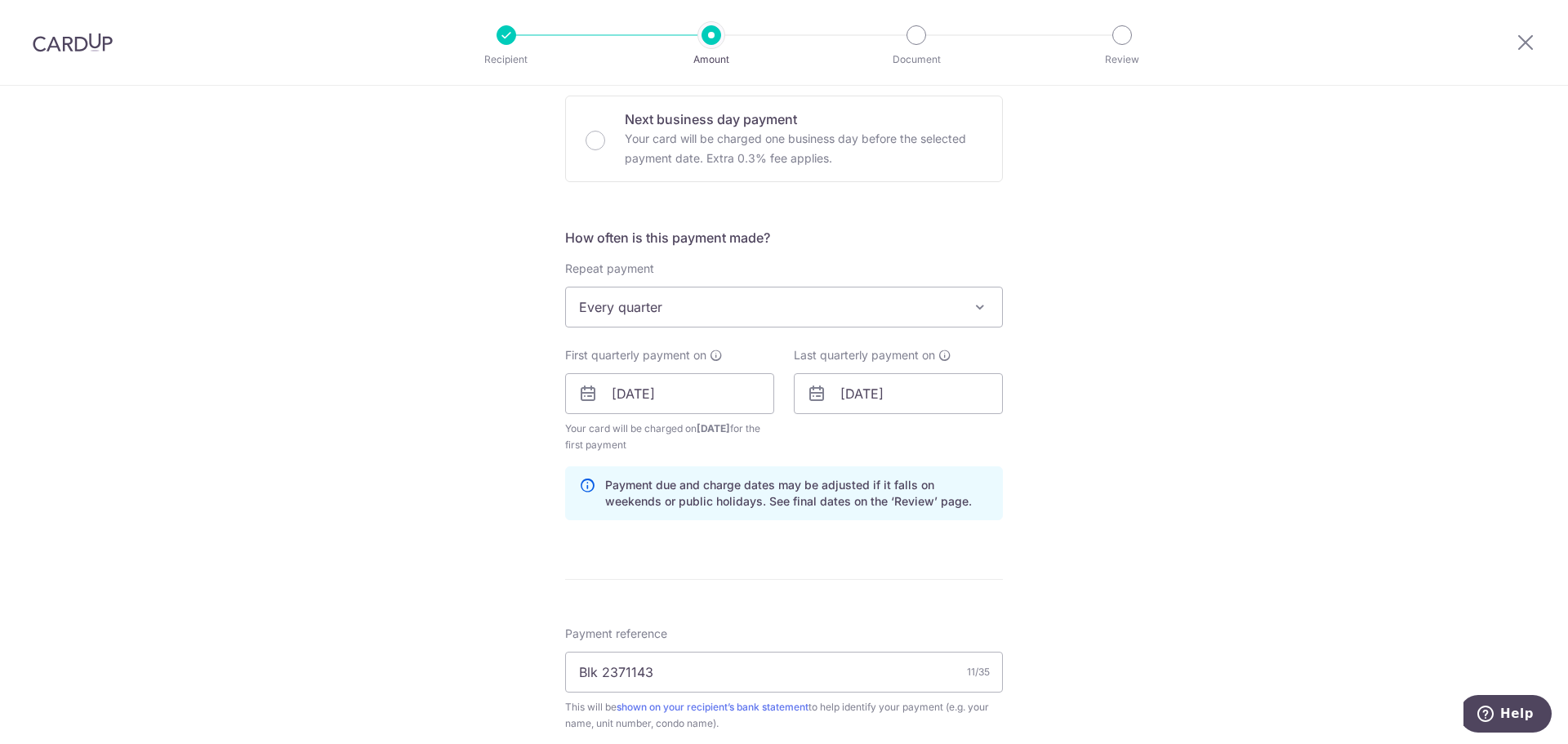
click at [1057, 393] on div "Tell us more about your payment Enter payment amount SGD 1,079.10 1079.10 Selec…" at bounding box center [784, 412] width 1568 height 1634
click at [716, 389] on input "24/10/2025" at bounding box center [669, 393] width 209 height 41
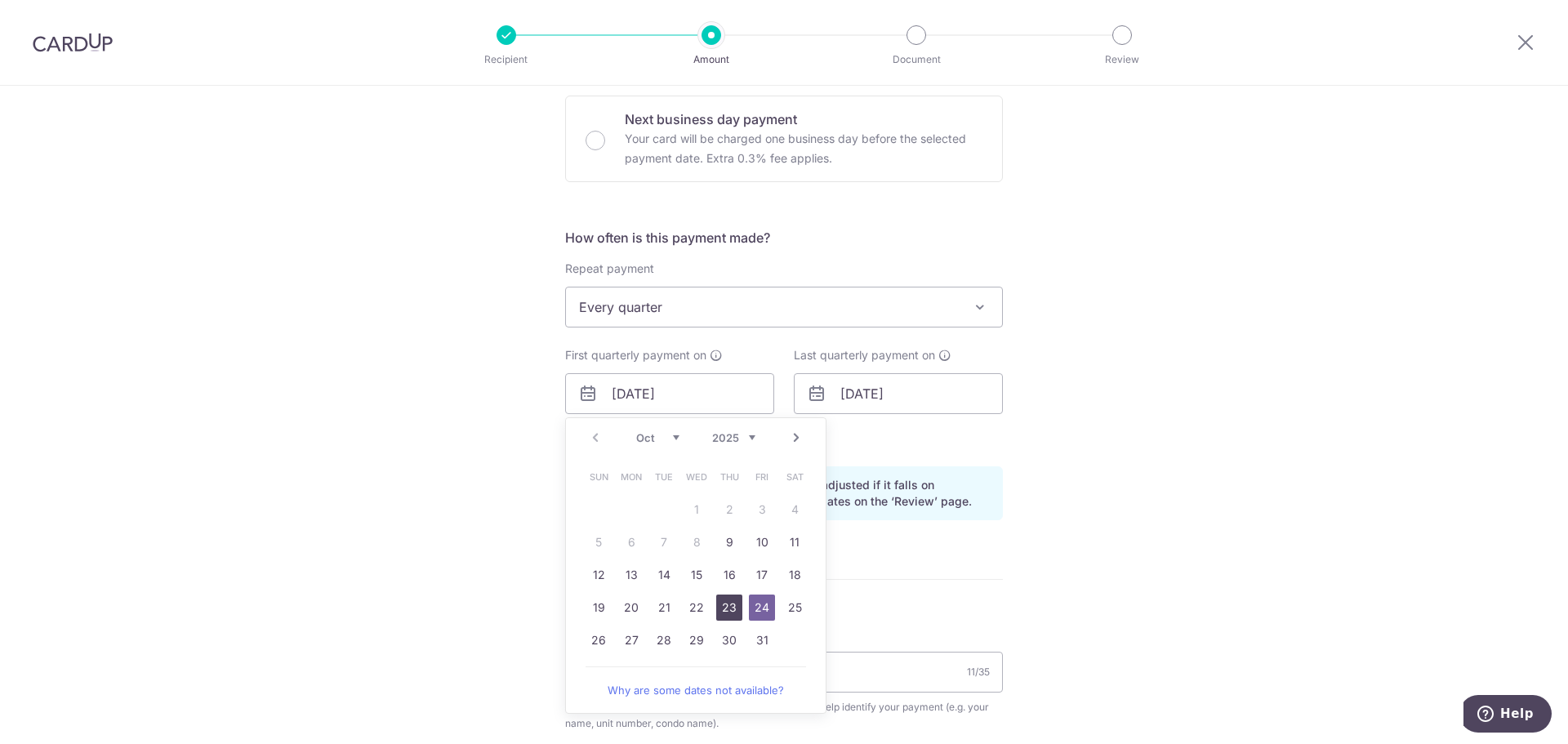
click at [729, 605] on link "23" at bounding box center [730, 608] width 26 height 26
type input "23/10/2025"
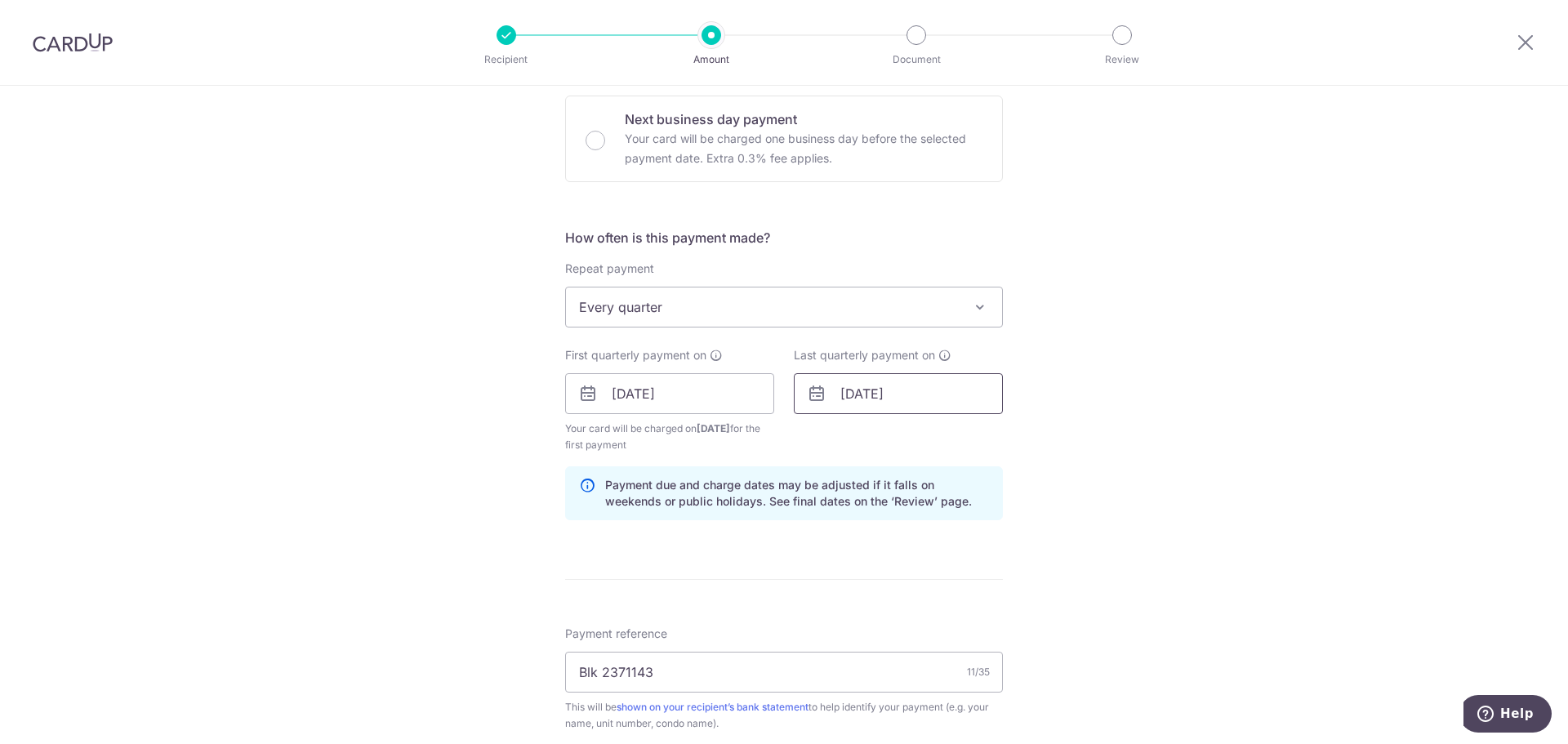
click at [857, 391] on input "24/01/2026" at bounding box center [899, 393] width 209 height 41
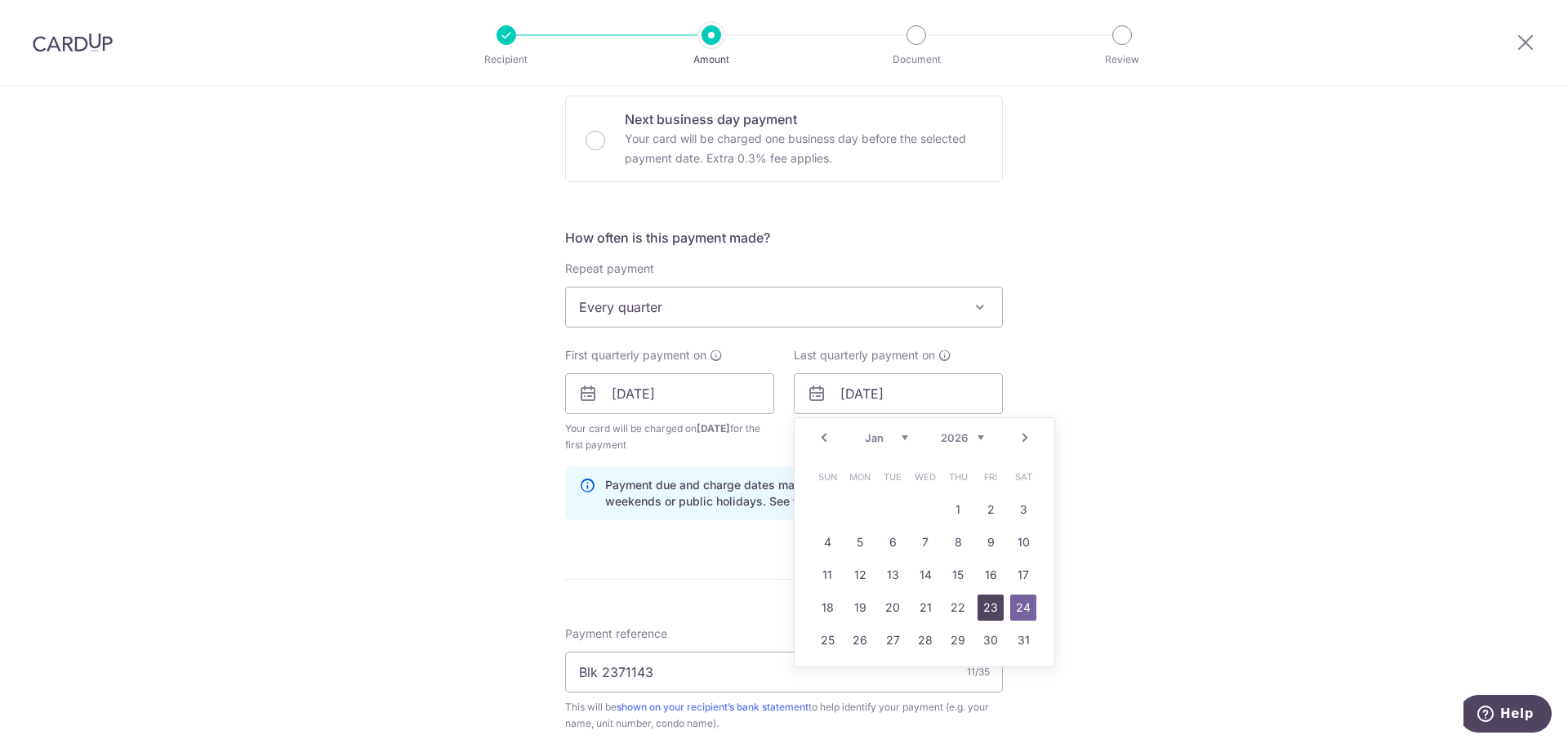
click at [991, 607] on link "23" at bounding box center [991, 608] width 26 height 26
type input "23/01/2026"
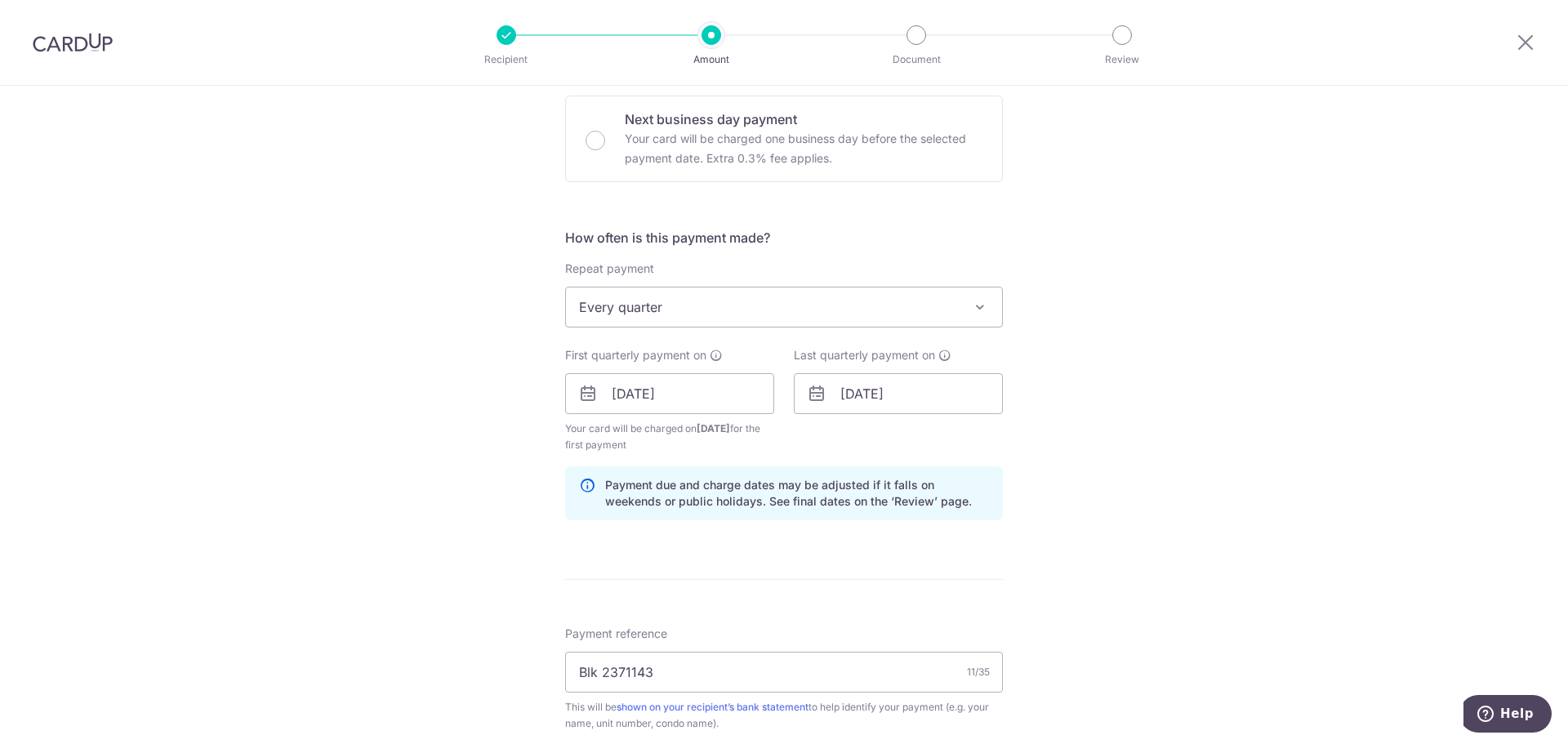
click at [1065, 406] on div "Tell us more about your payment Enter payment amount SGD 1,079.10 1079.10 Selec…" at bounding box center [784, 412] width 1568 height 1634
click at [681, 393] on input "23/10/2025" at bounding box center [669, 393] width 209 height 41
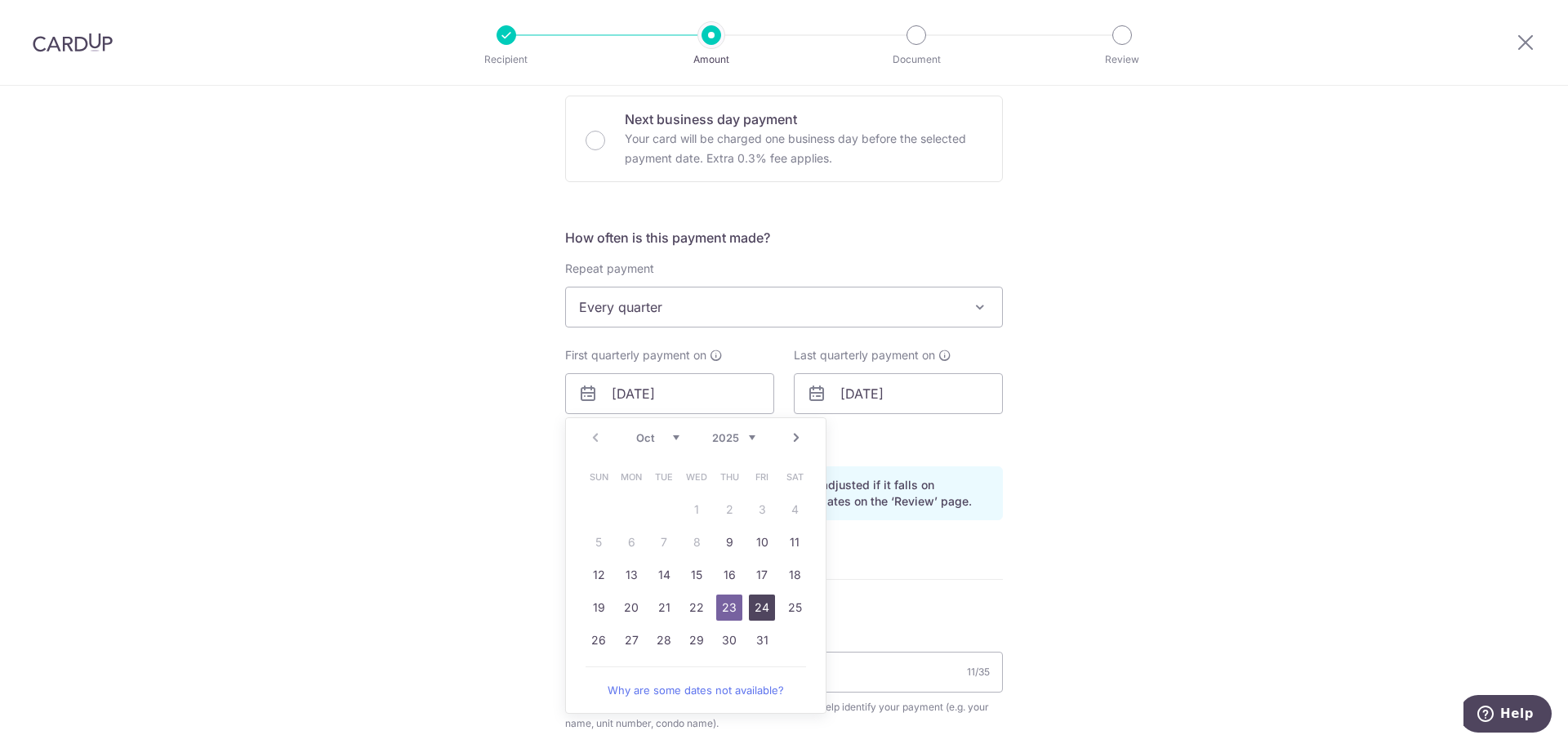
click at [758, 609] on link "24" at bounding box center [762, 608] width 26 height 26
type input "24/10/2025"
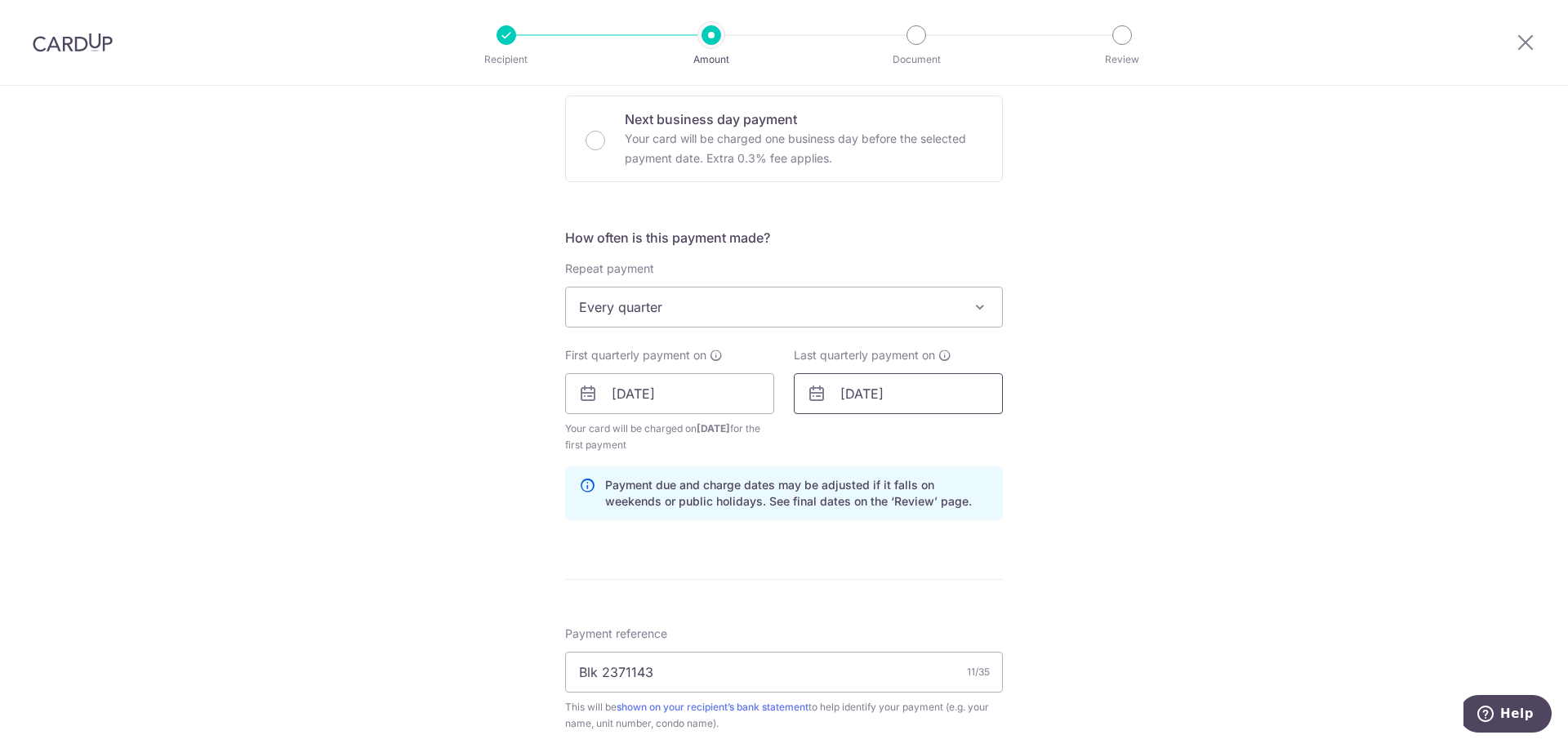
click at [883, 402] on input "23/01/2026" at bounding box center [899, 393] width 209 height 41
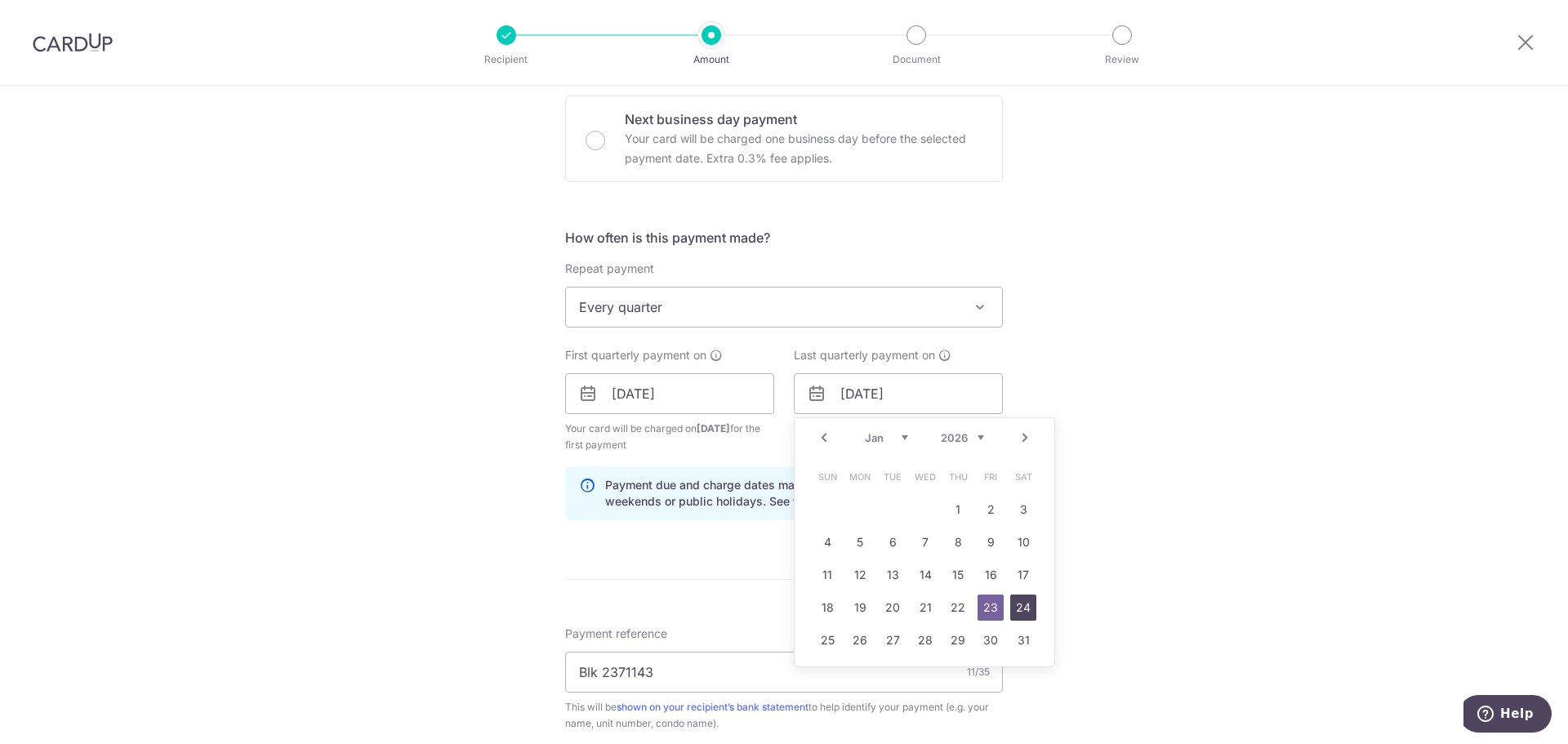
click at [1015, 610] on link "24" at bounding box center [1023, 608] width 26 height 26
type input "24/01/2026"
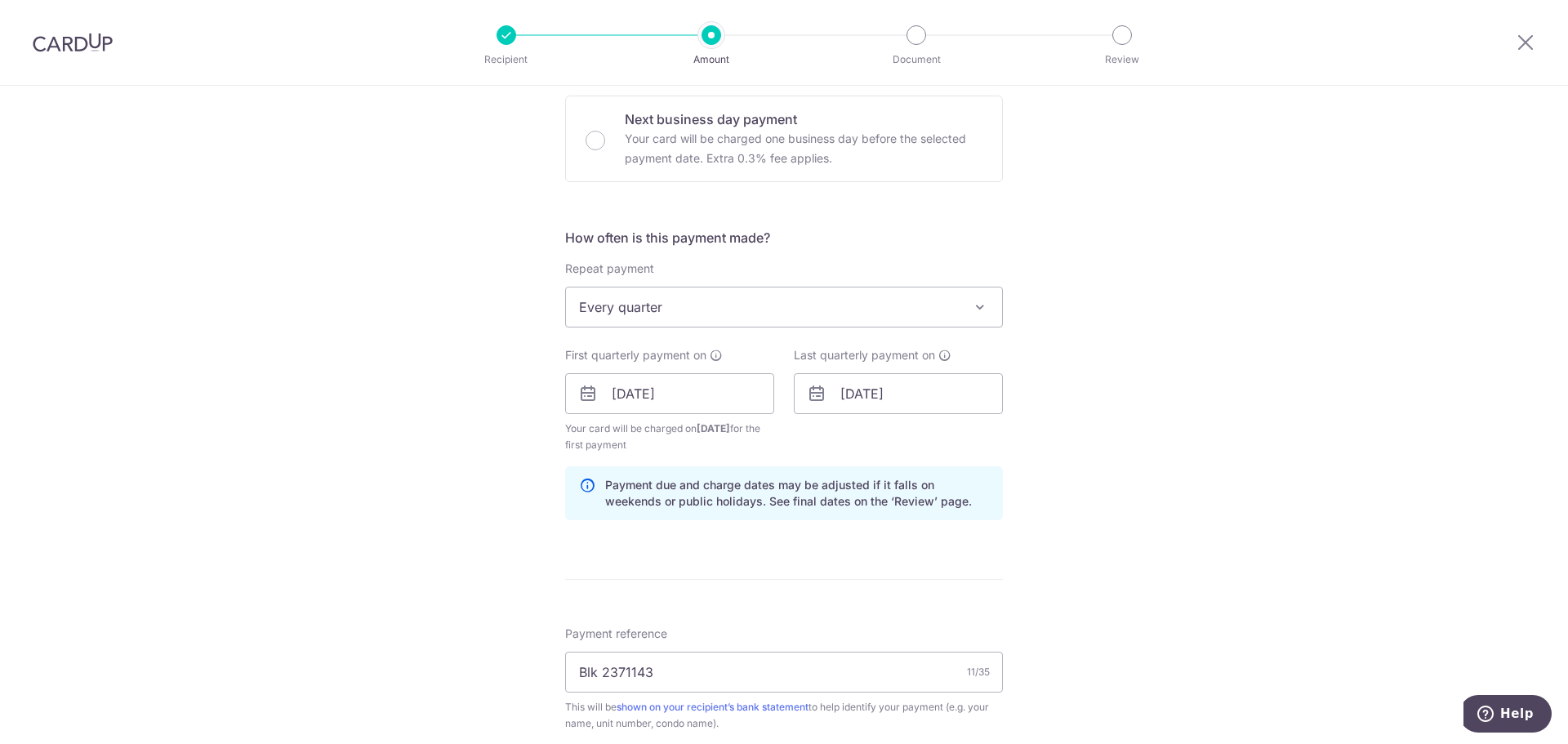
click at [1092, 398] on div "Tell us more about your payment Enter payment amount SGD 1,079.10 1079.10 Selec…" at bounding box center [784, 412] width 1568 height 1634
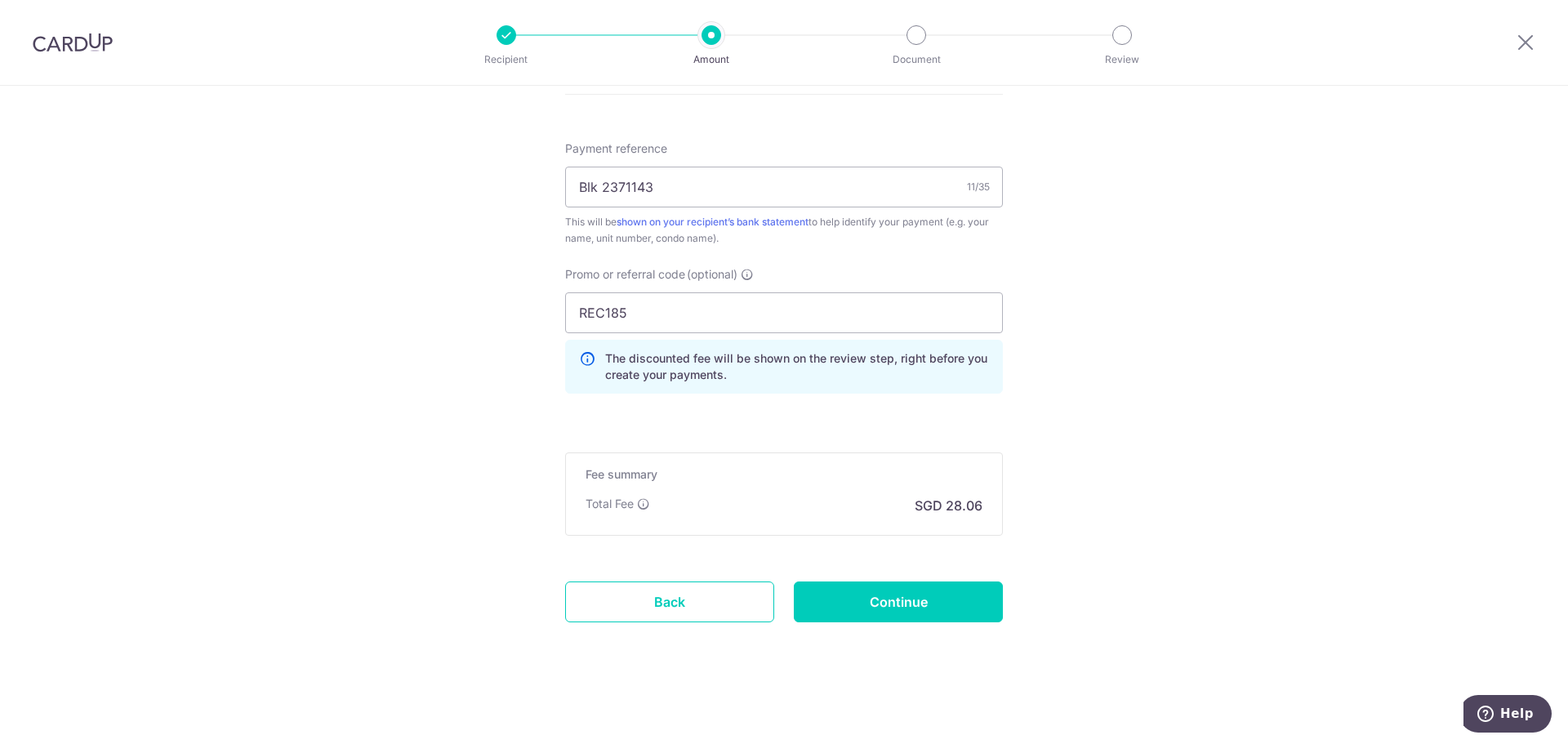
scroll to position [976, 0]
click at [943, 601] on input "Continue" at bounding box center [899, 601] width 209 height 41
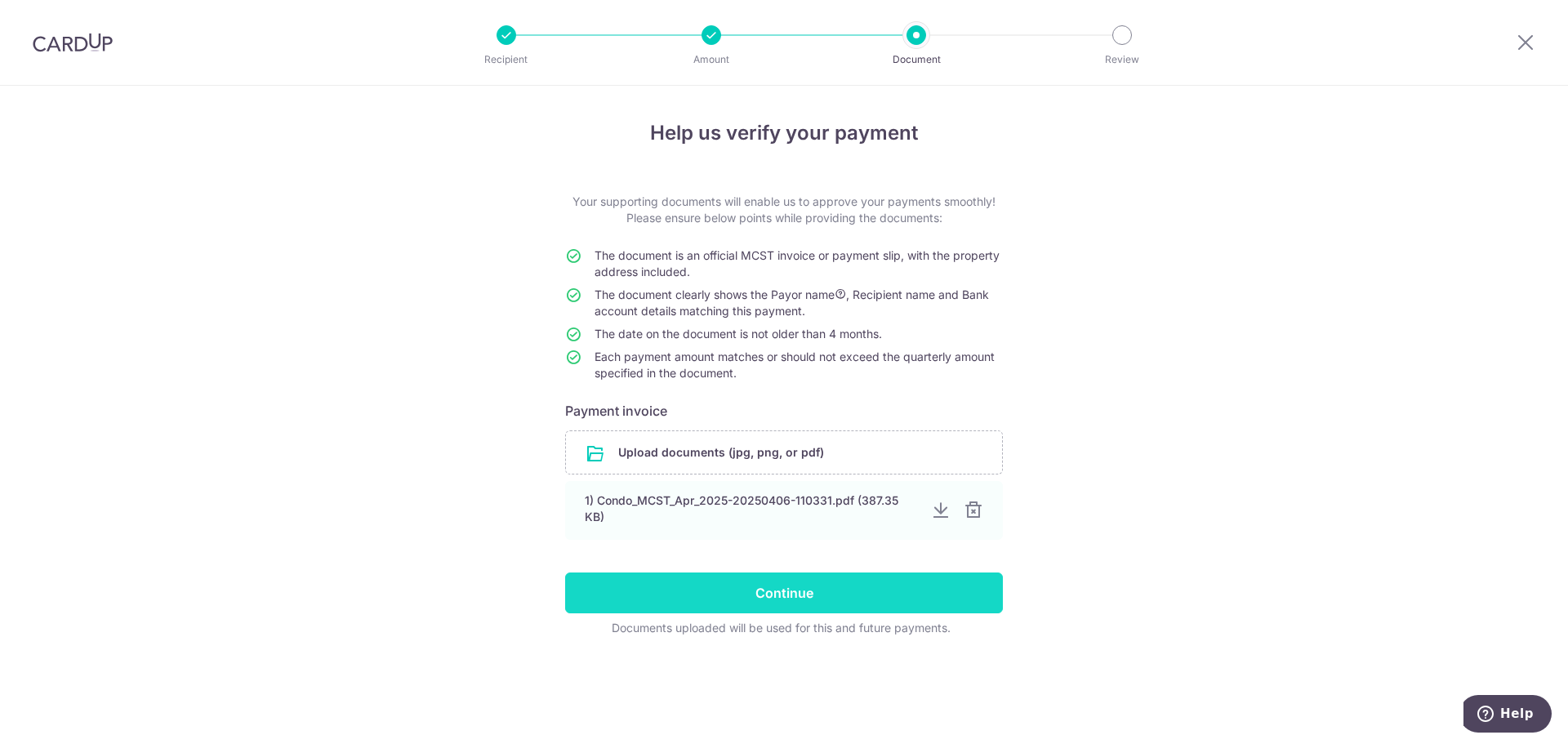
click at [947, 585] on input "Continue" at bounding box center [784, 592] width 437 height 41
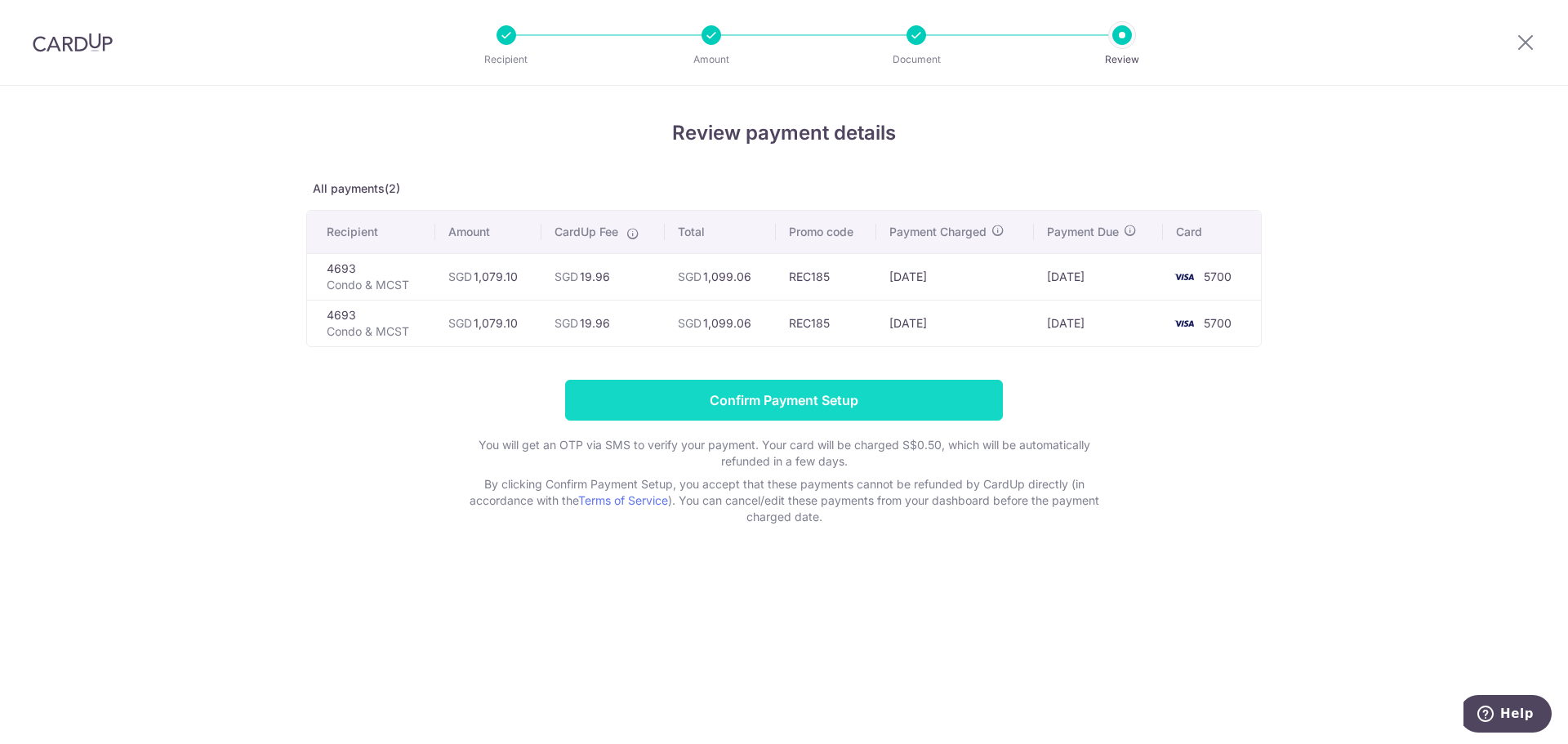
click at [754, 405] on input "Confirm Payment Setup" at bounding box center [784, 400] width 437 height 41
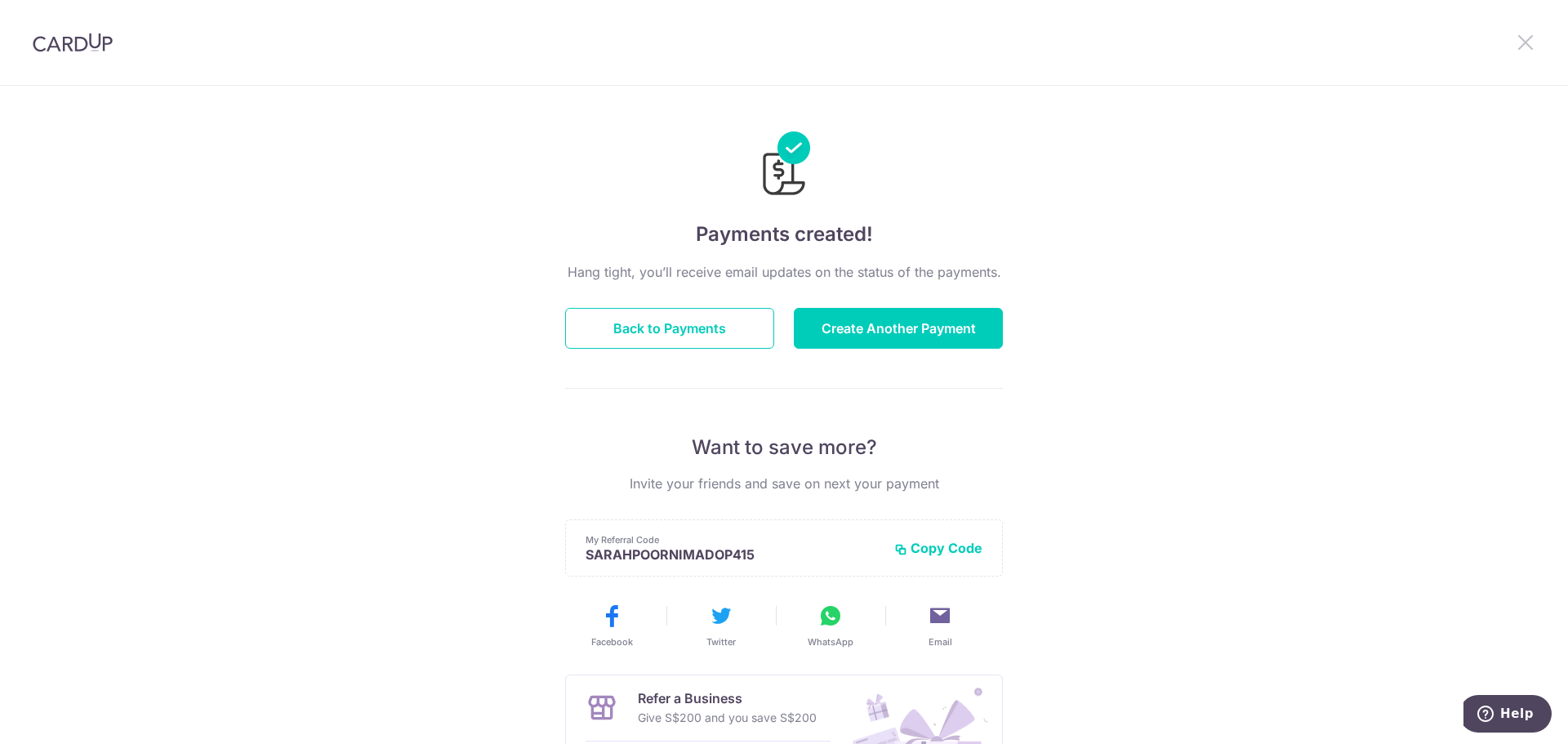
click at [1520, 40] on icon at bounding box center [1525, 42] width 20 height 21
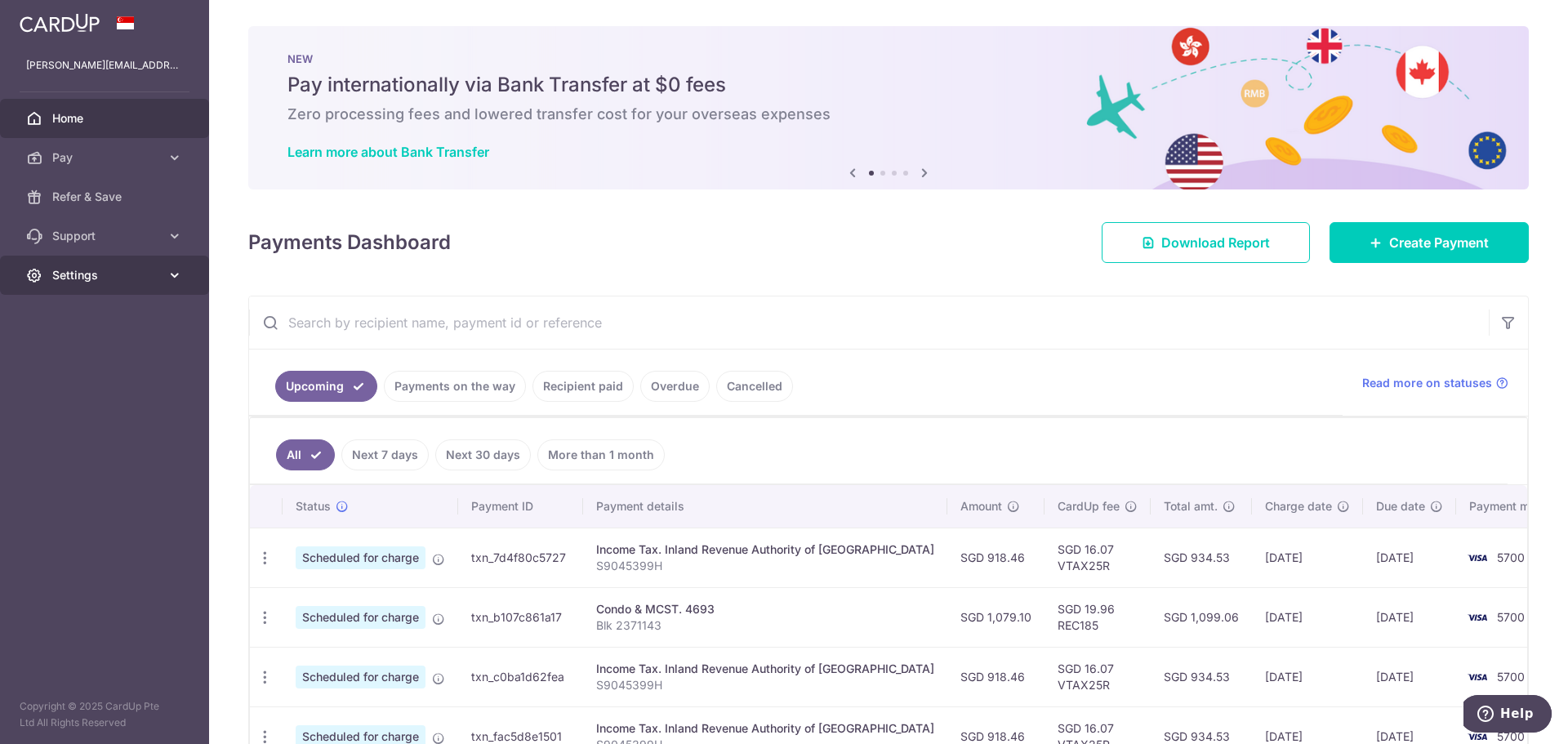
click at [173, 266] on link "Settings" at bounding box center [105, 275] width 209 height 40
click at [68, 356] on span "Logout" at bounding box center [106, 353] width 107 height 16
